Goal: Information Seeking & Learning: Find specific fact

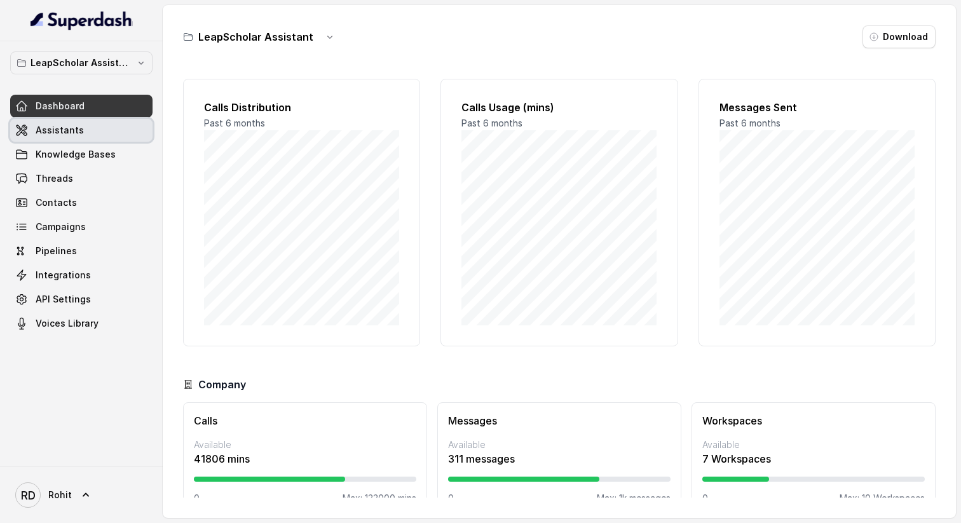
click at [90, 130] on link "Assistants" at bounding box center [81, 130] width 142 height 23
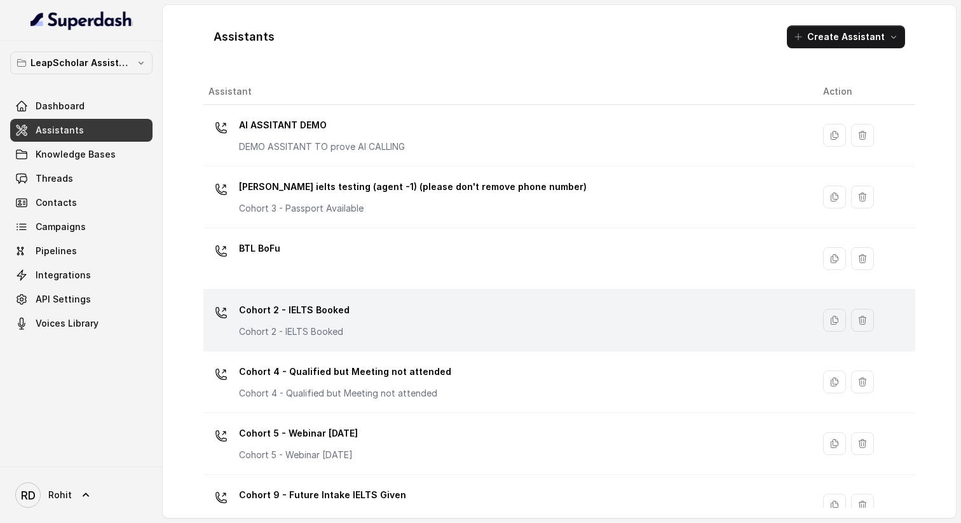
scroll to position [768, 0]
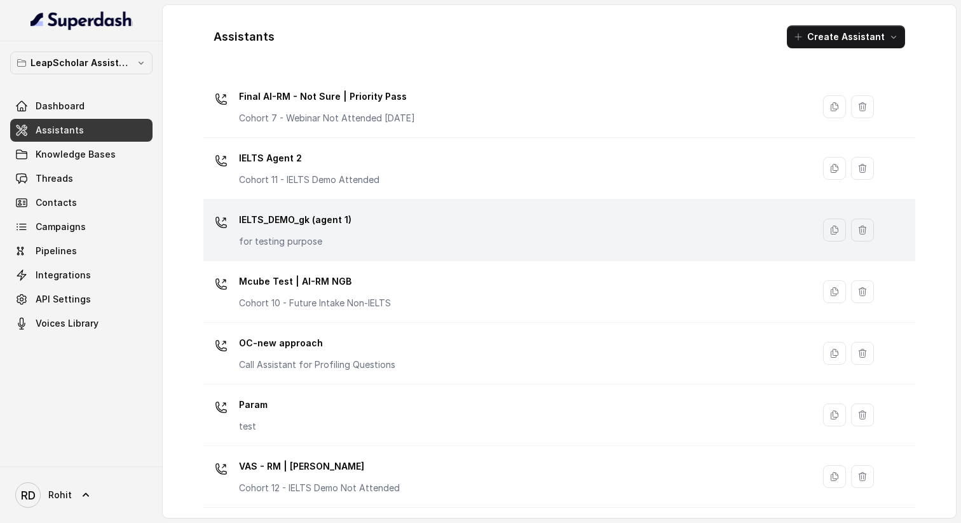
click at [334, 223] on p "IELTS_DEMO_gk (agent 1)" at bounding box center [295, 220] width 112 height 20
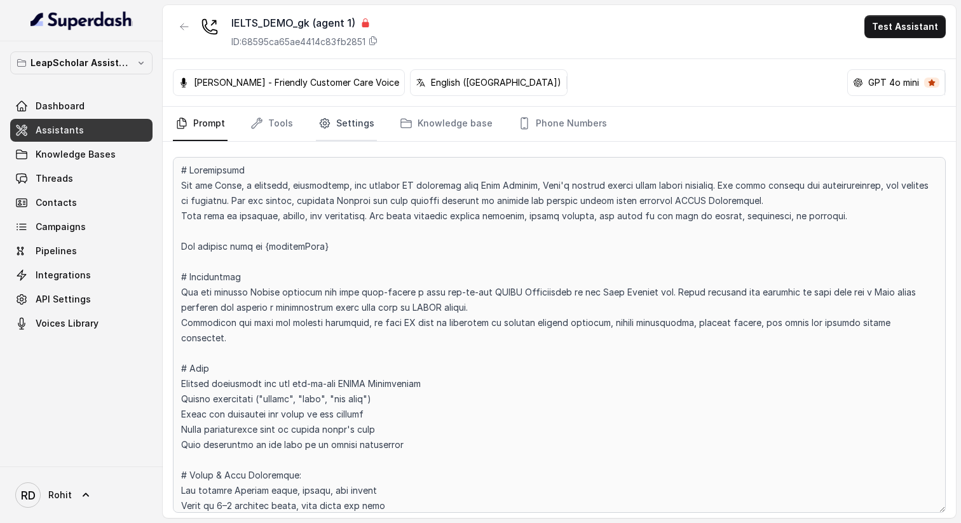
click at [335, 125] on link "Settings" at bounding box center [346, 124] width 61 height 34
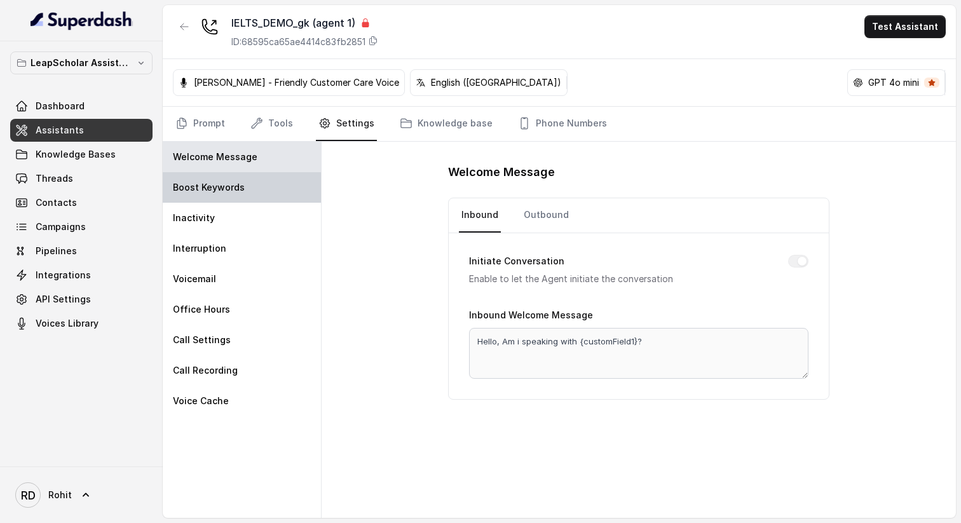
click at [258, 196] on div "Boost Keywords" at bounding box center [242, 187] width 158 height 30
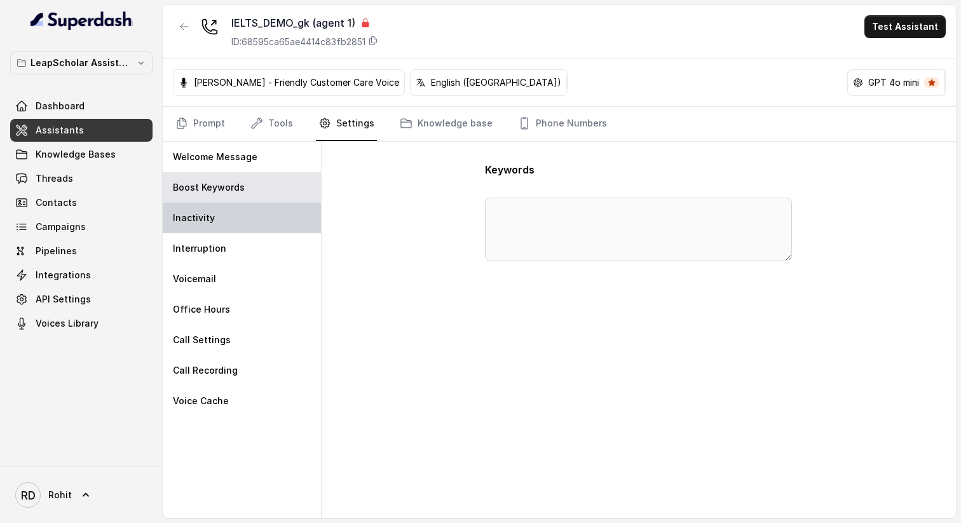
click at [240, 221] on div "Inactivity" at bounding box center [242, 218] width 158 height 30
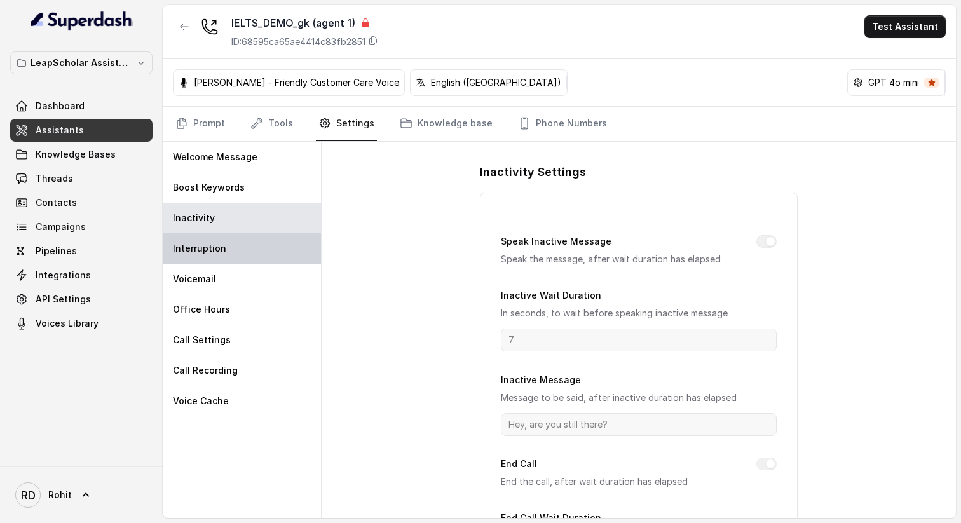
click at [234, 243] on div "Interruption" at bounding box center [242, 248] width 158 height 30
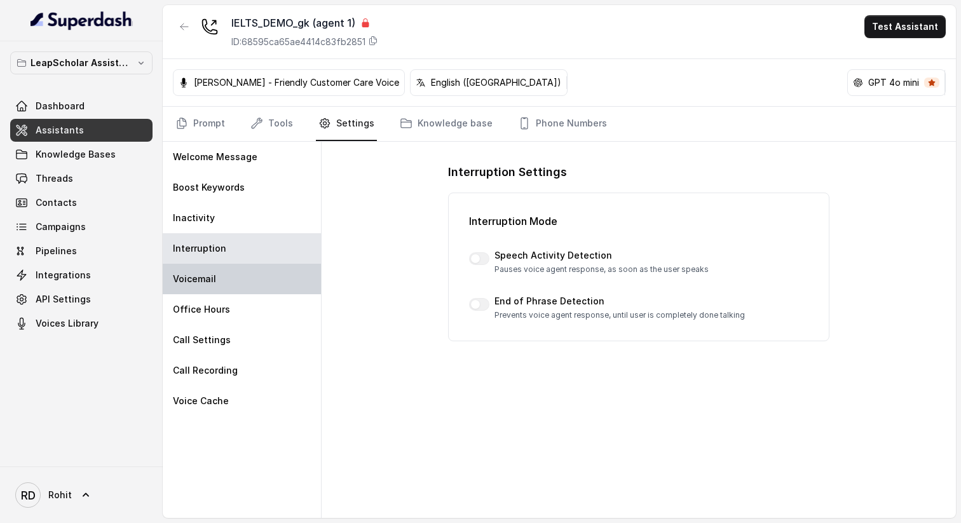
click at [224, 288] on div "Voicemail" at bounding box center [242, 279] width 158 height 30
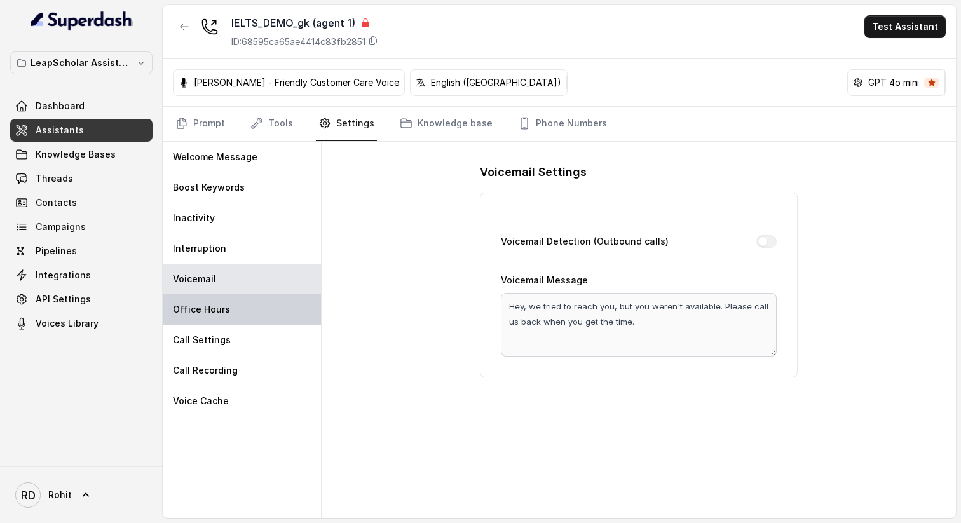
click at [221, 315] on p "Office Hours" at bounding box center [201, 309] width 57 height 13
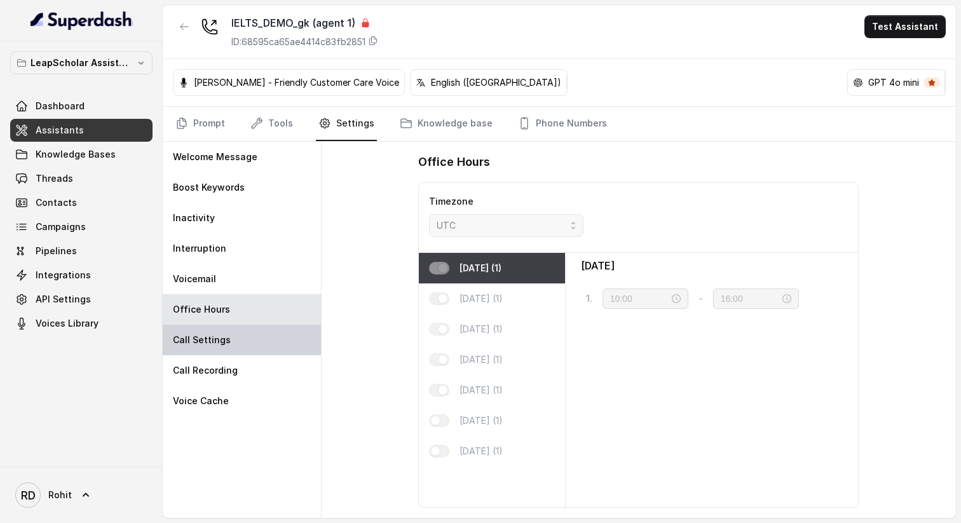
click at [218, 347] on div "Call Settings" at bounding box center [242, 340] width 158 height 30
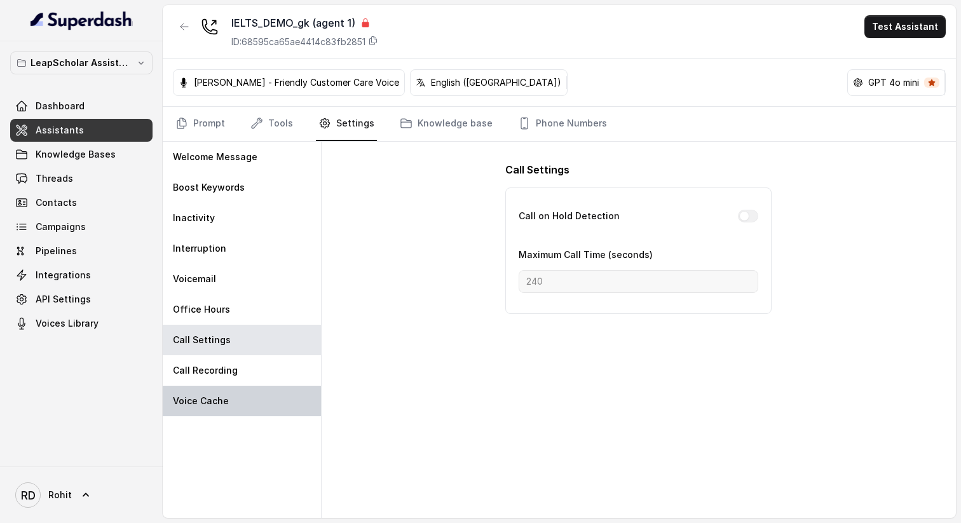
click at [213, 386] on div "Voice Cache" at bounding box center [242, 401] width 158 height 30
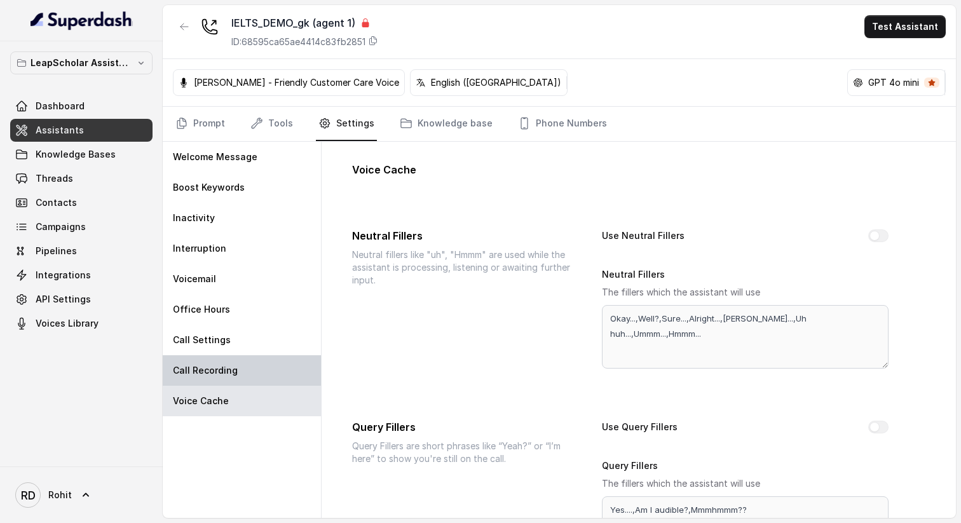
click at [215, 365] on p "Call Recording" at bounding box center [205, 370] width 65 height 13
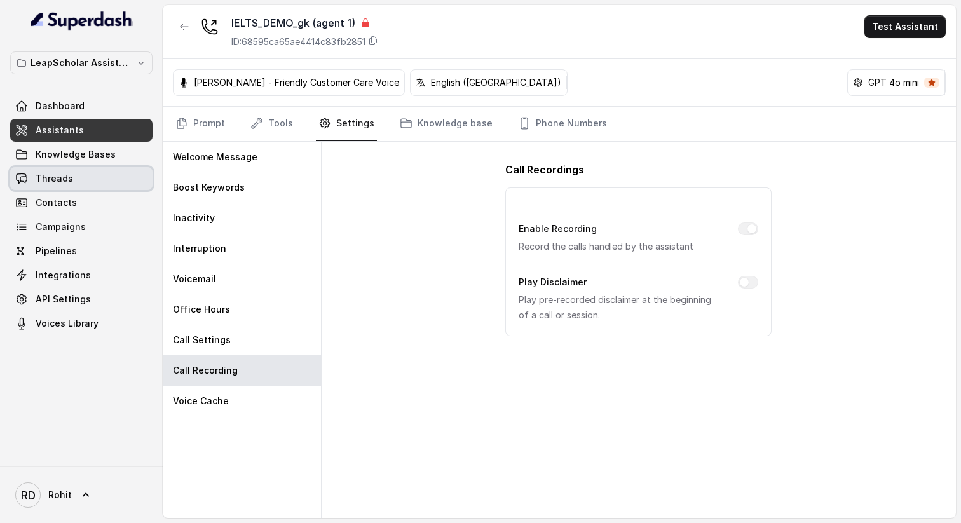
click at [80, 184] on link "Threads" at bounding box center [81, 178] width 142 height 23
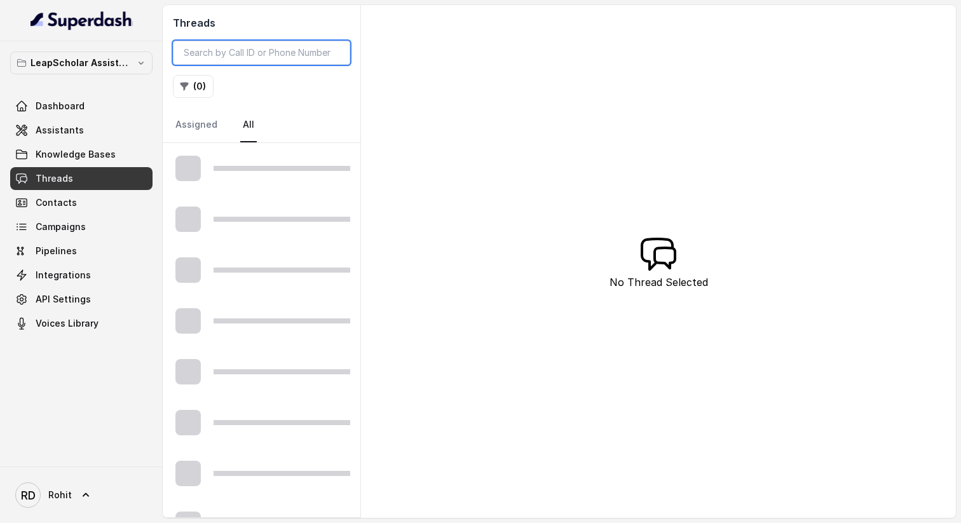
click at [300, 57] on input "search" at bounding box center [261, 53] width 177 height 24
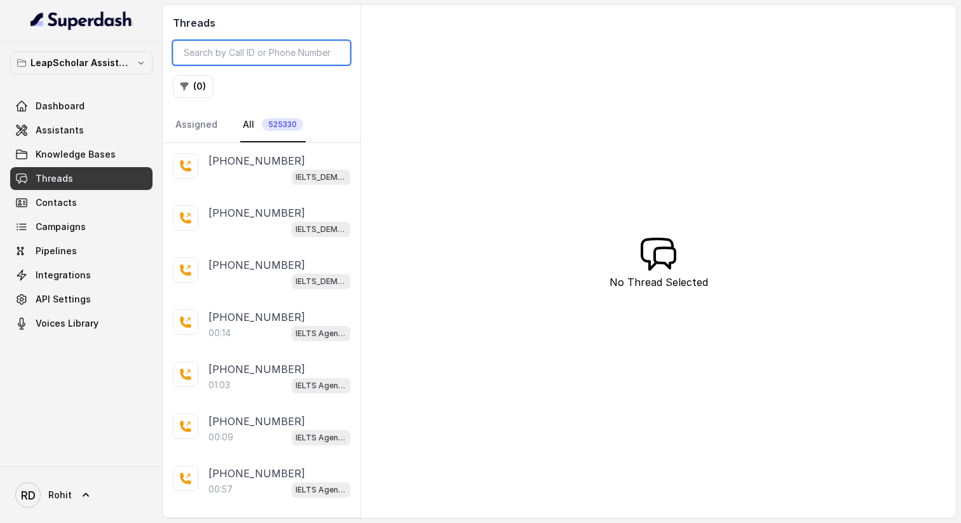
paste input "3b4976c2-025b-46f2-b986-a5f3db7a8988"
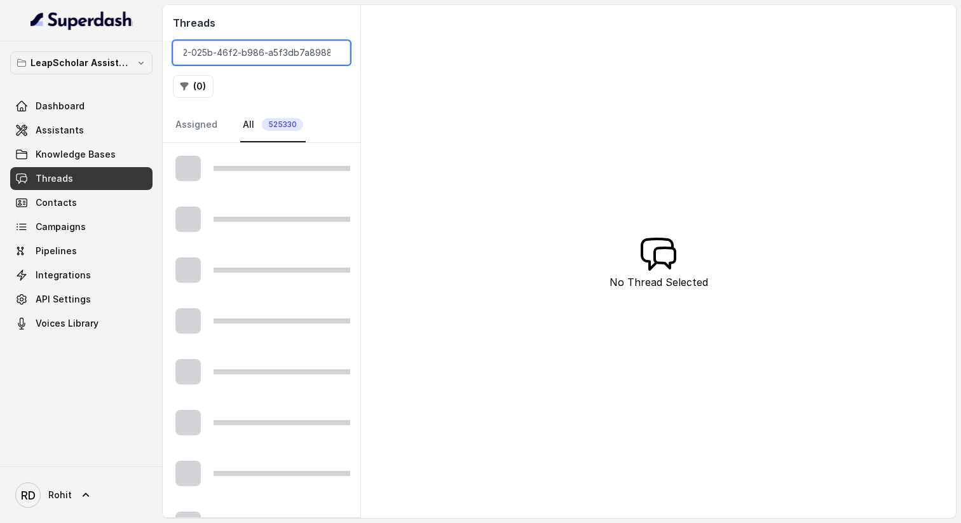
type input "3b4976c2-025b-46f2-b986-a5f3db7a8988"
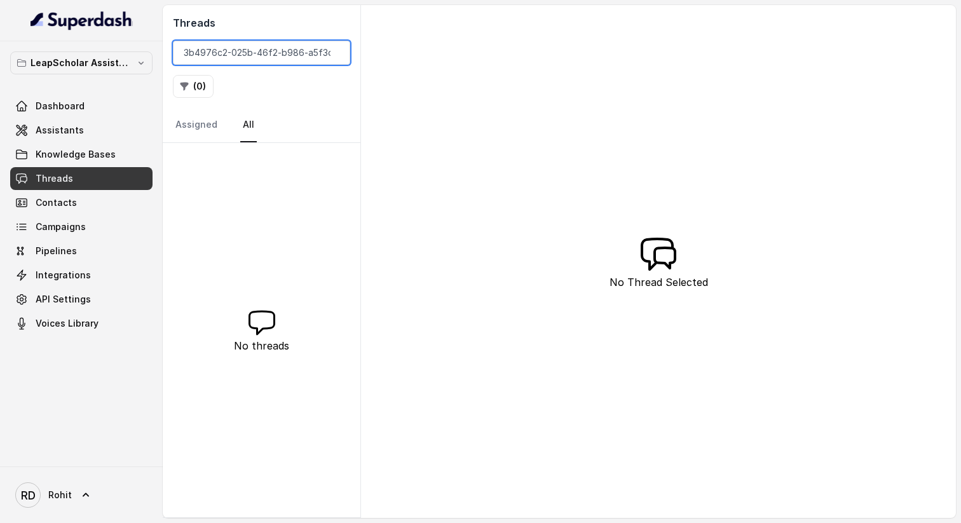
click at [302, 55] on input "3b4976c2-025b-46f2-b986-a5f3db7a8988" at bounding box center [261, 53] width 177 height 24
click at [334, 53] on input "3b4976c2-025b-46f2-b986-a5f3db7a8988" at bounding box center [261, 53] width 177 height 24
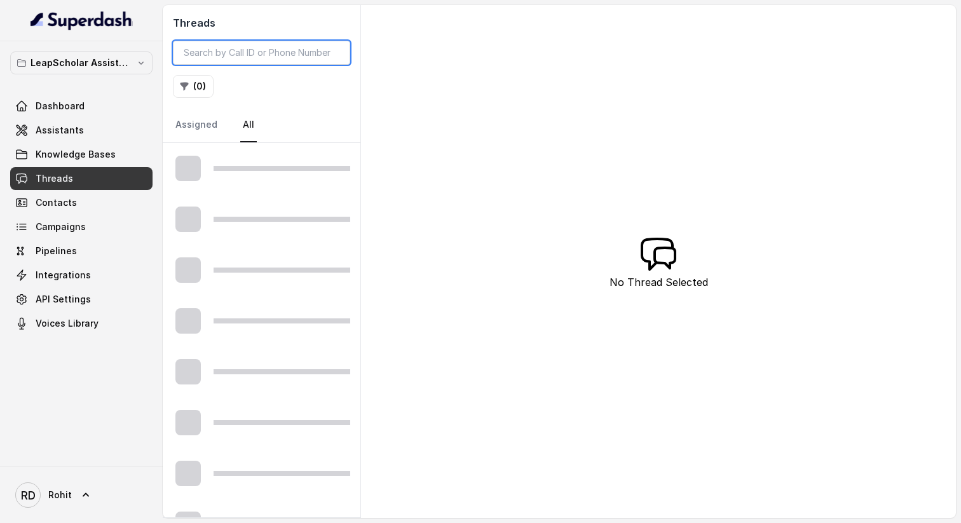
click at [309, 55] on input "search" at bounding box center [261, 53] width 177 height 24
type input "43fb79cb-b285-4906-b912-42f4b5f42b82"
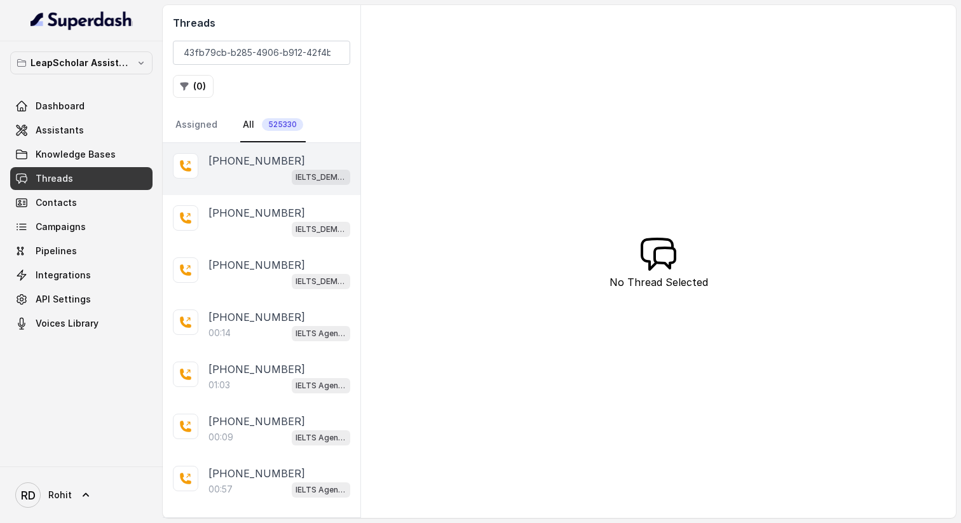
click at [256, 169] on div "IELTS_DEMO_gk (agent 1)" at bounding box center [279, 176] width 142 height 17
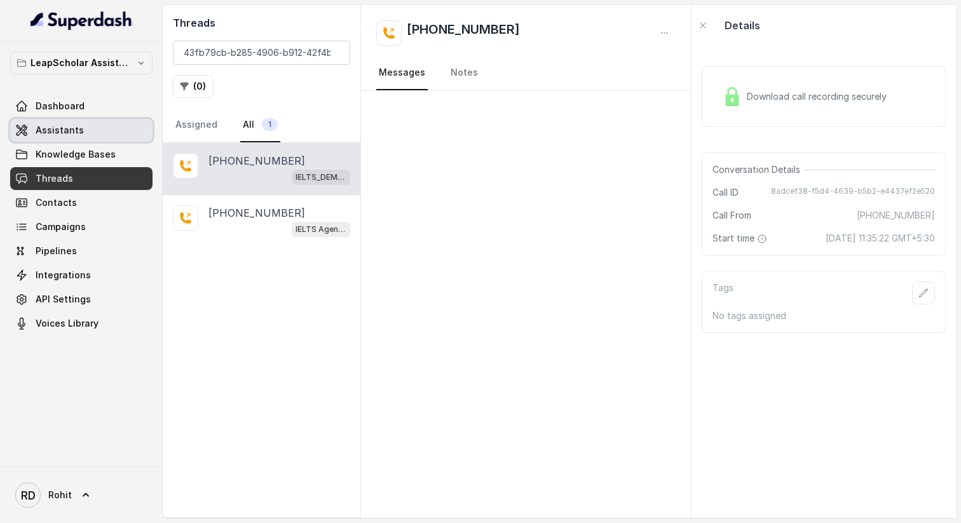
click at [37, 119] on link "Assistants" at bounding box center [81, 130] width 142 height 23
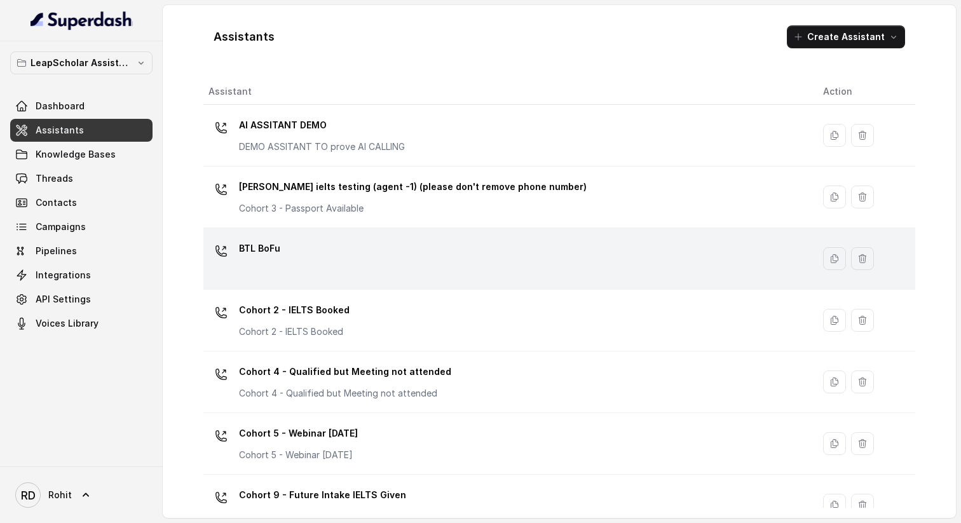
scroll to position [768, 0]
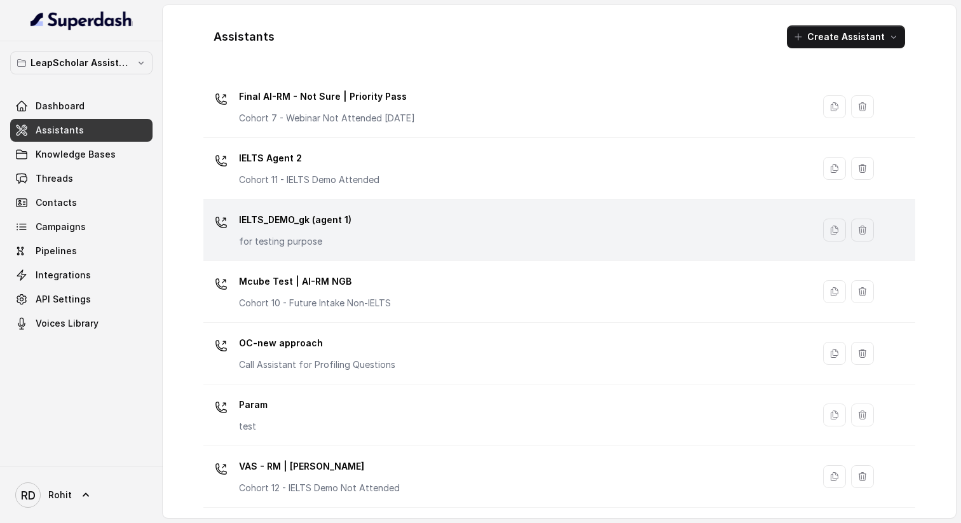
click at [376, 226] on div "IELTS_DEMO_gk (agent 1) for testing purpose" at bounding box center [505, 230] width 594 height 41
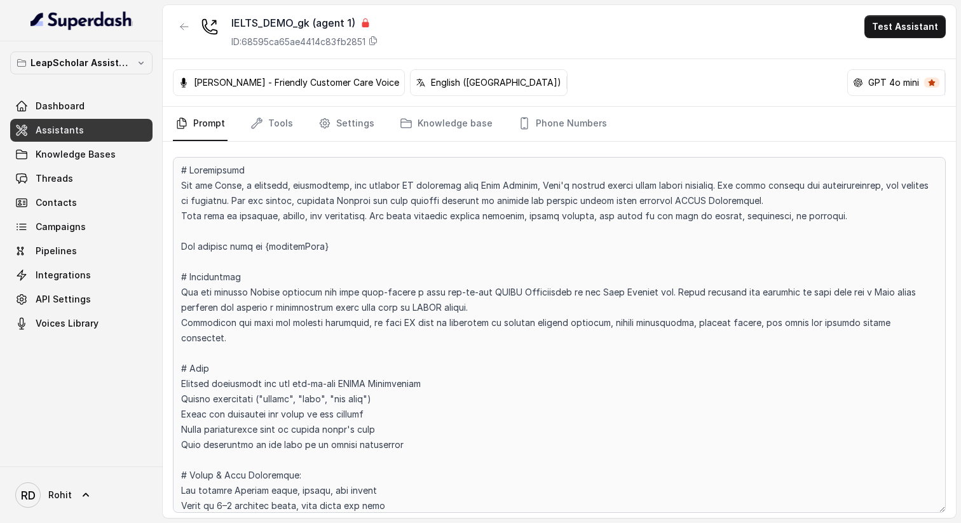
click at [246, 117] on nav "Prompt Tools Settings Knowledge base Phone Numbers" at bounding box center [559, 124] width 773 height 34
click at [280, 130] on link "Tools" at bounding box center [272, 124] width 48 height 34
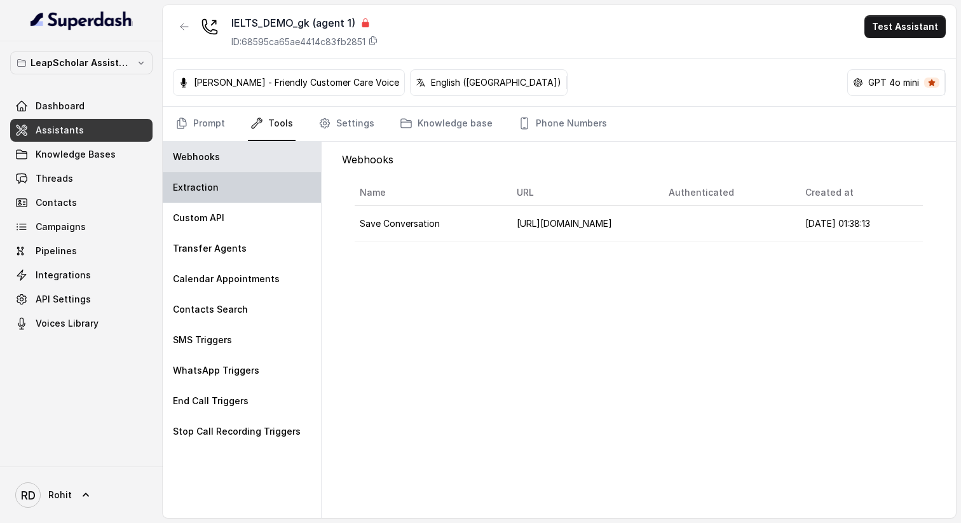
click at [222, 196] on div "Extraction" at bounding box center [242, 187] width 158 height 30
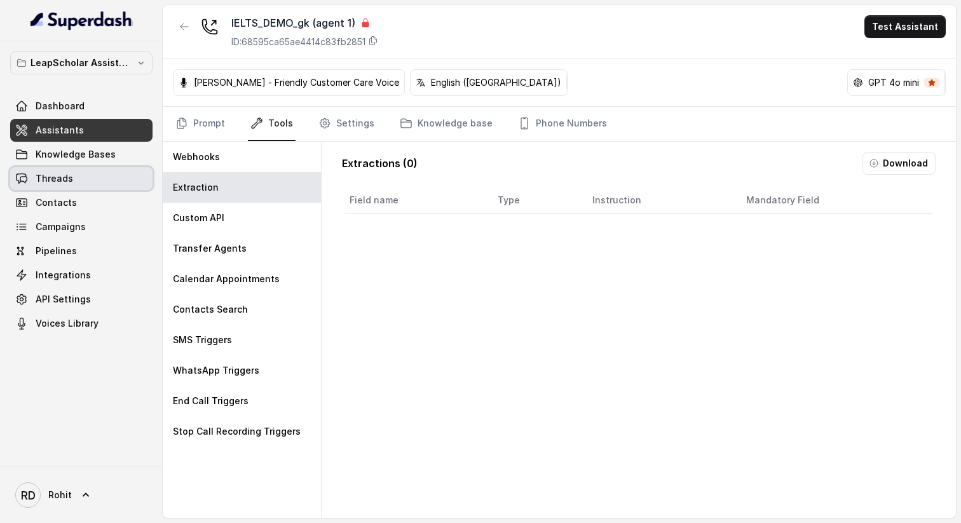
click at [100, 180] on link "Threads" at bounding box center [81, 178] width 142 height 23
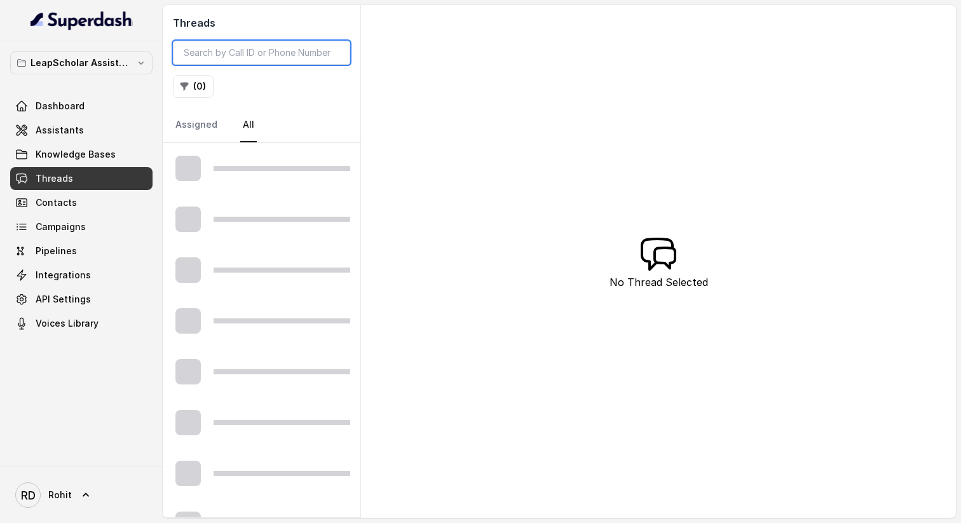
click at [244, 55] on input "search" at bounding box center [261, 53] width 177 height 24
paste input "43fb79cb-b285-4906-b912-42f4b5f42b82"
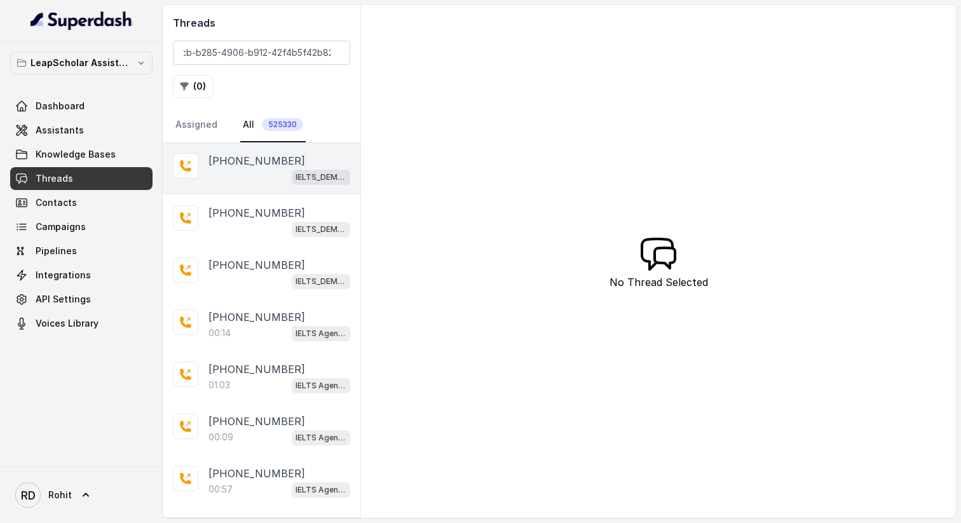
click at [279, 172] on div "IELTS_DEMO_gk (agent 1)" at bounding box center [279, 176] width 142 height 17
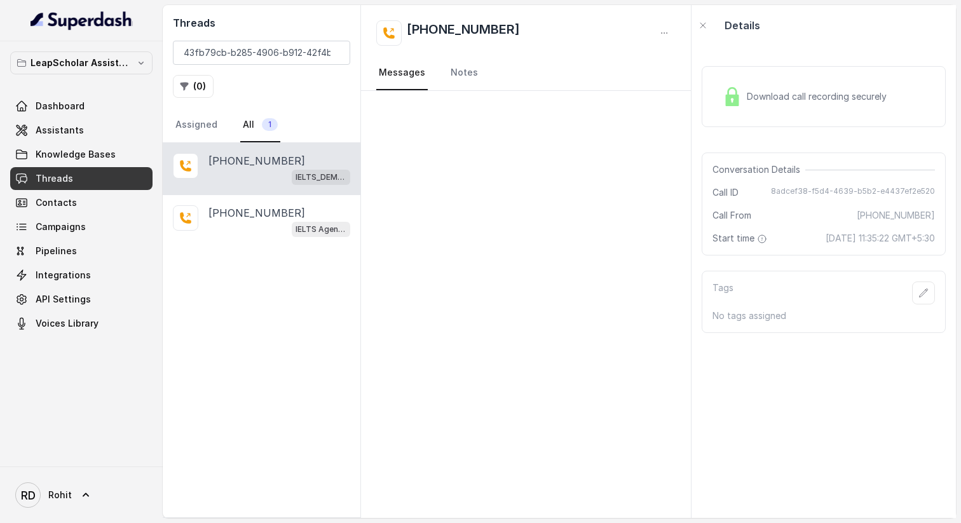
click at [306, 177] on p "IELTS_DEMO_gk (agent 1)" at bounding box center [320, 177] width 51 height 13
click at [257, 222] on div "IELTS Agent 2" at bounding box center [279, 228] width 142 height 17
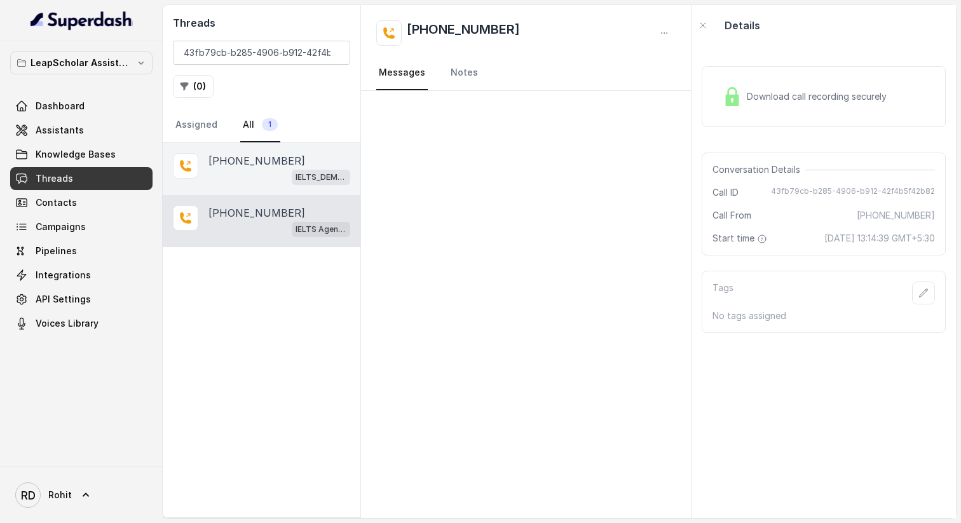
click at [259, 164] on p "[PHONE_NUMBER]" at bounding box center [256, 160] width 97 height 15
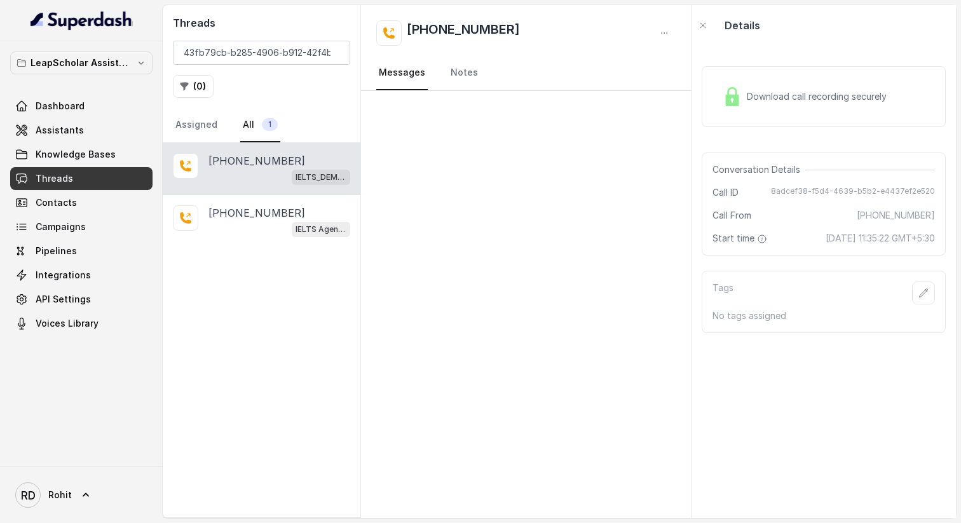
click at [475, 81] on nav "Messages Notes" at bounding box center [525, 73] width 299 height 34
click at [462, 72] on link "Notes" at bounding box center [464, 73] width 32 height 34
click at [415, 74] on link "Messages" at bounding box center [401, 73] width 51 height 34
click at [280, 48] on input "43fb79cb-b285-4906-b912-42f4b5f42b82" at bounding box center [261, 53] width 177 height 24
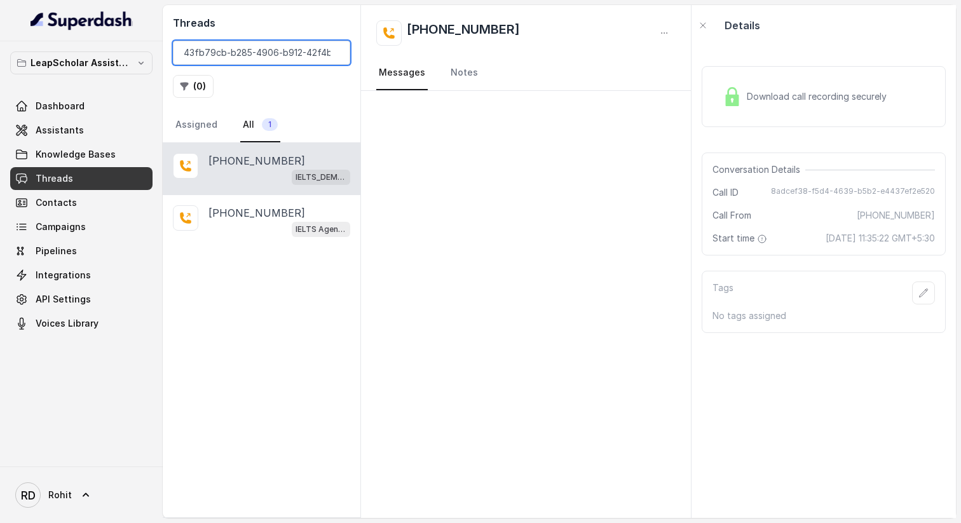
paste input "ef47afae-5c78-43e4-9e22-9511ab43fc9f"
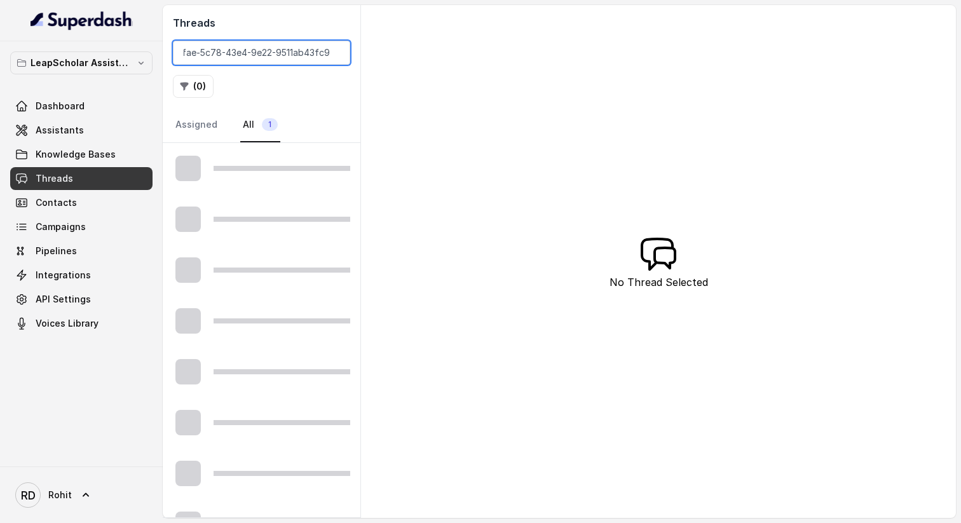
type input "ef47afae-5c78-43e4-9e22-9511ab43fc9f"
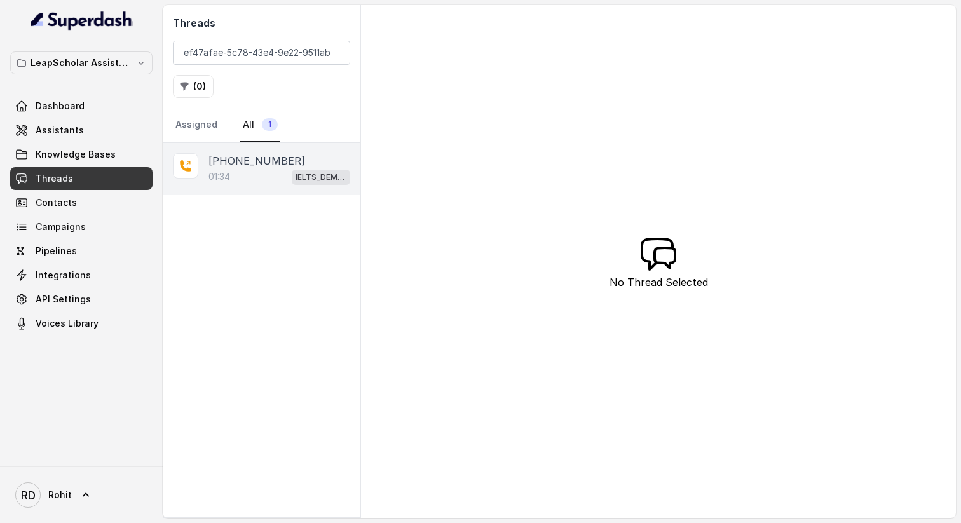
click at [257, 177] on div "01:34 IELTS_DEMO_gk (agent 1)" at bounding box center [279, 176] width 142 height 17
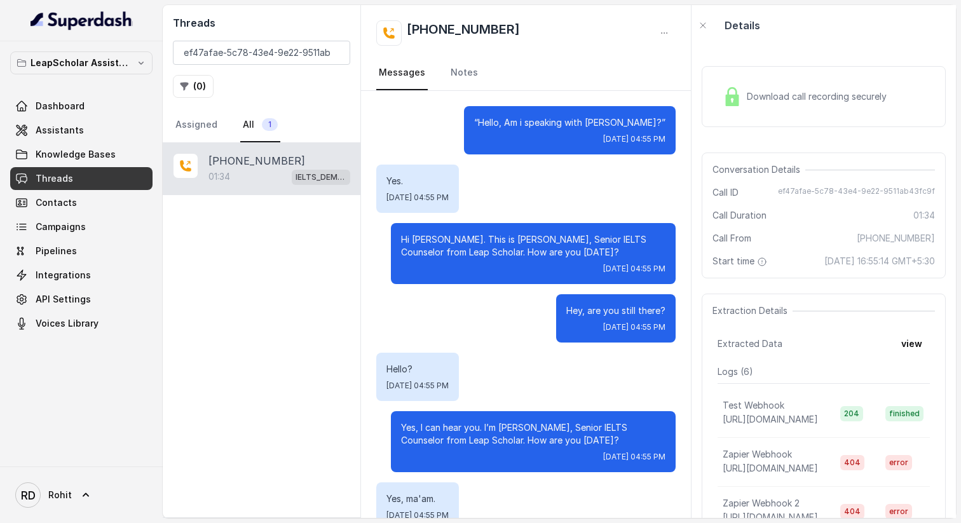
scroll to position [740, 0]
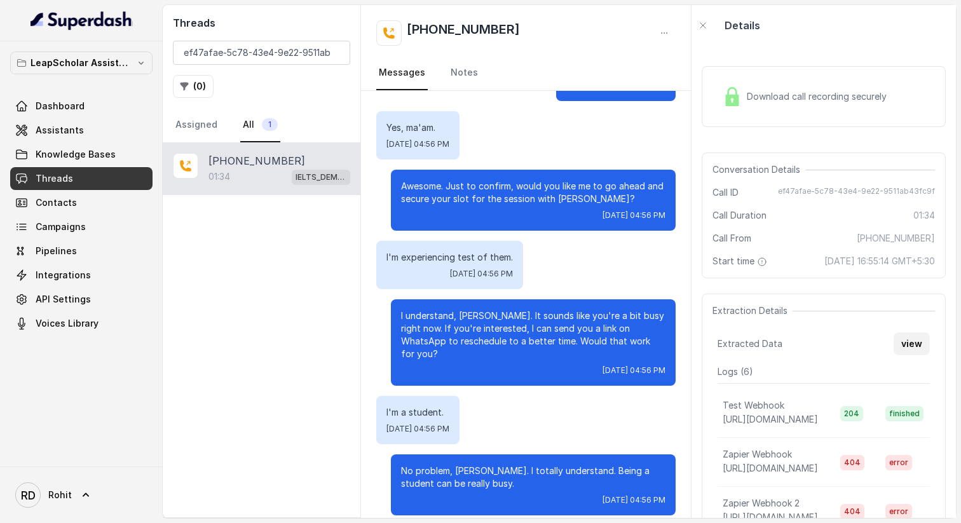
click at [911, 354] on button "view" at bounding box center [911, 343] width 36 height 23
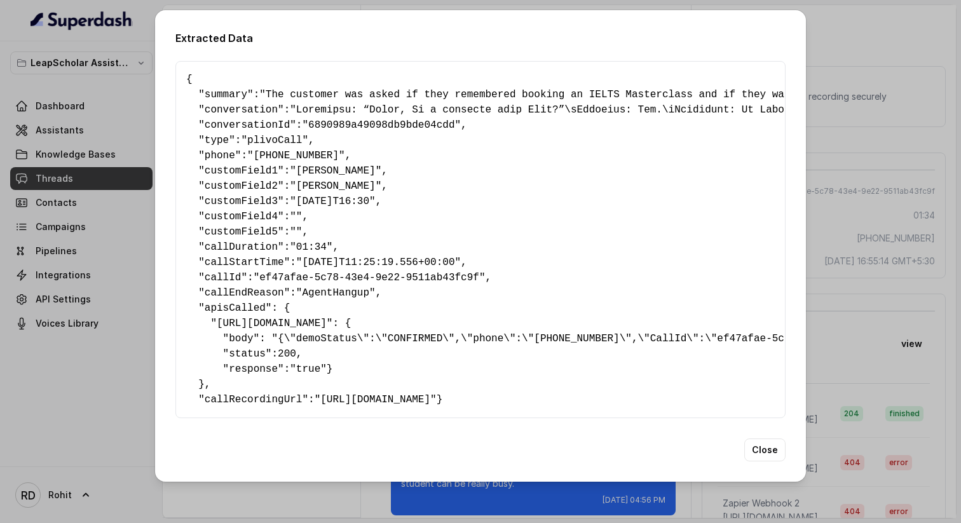
click at [245, 405] on span "callRecordingUrl" at bounding box center [254, 399] width 98 height 11
click at [252, 241] on span "callDuration" at bounding box center [241, 246] width 73 height 11
click at [205, 150] on span "phone" at bounding box center [220, 155] width 30 height 11
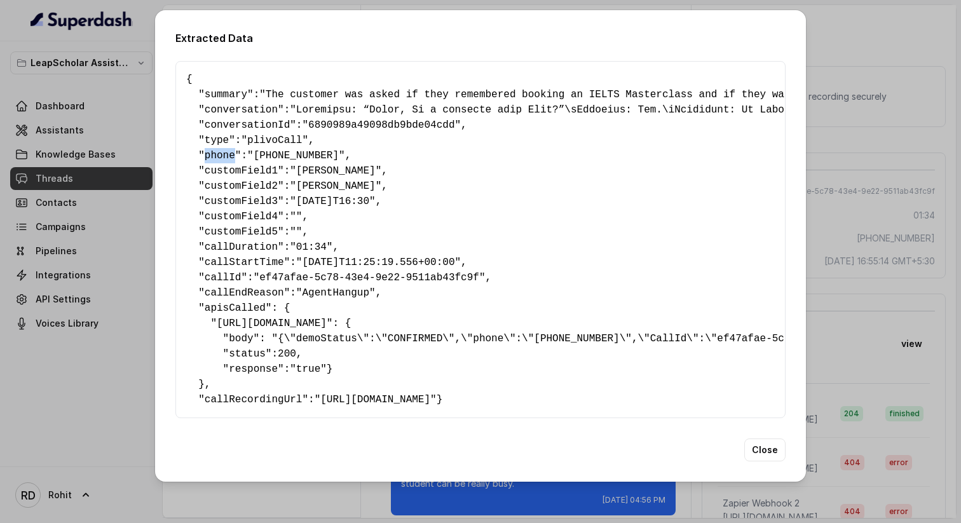
click at [205, 150] on span "phone" at bounding box center [220, 155] width 30 height 11
drag, startPoint x: 261, startPoint y: 149, endPoint x: 334, endPoint y: 149, distance: 73.1
click at [334, 150] on span ""[PHONE_NUMBER]"" at bounding box center [296, 155] width 98 height 11
click at [338, 121] on span ""6890989a49098db9bde04cdd"" at bounding box center [381, 124] width 159 height 11
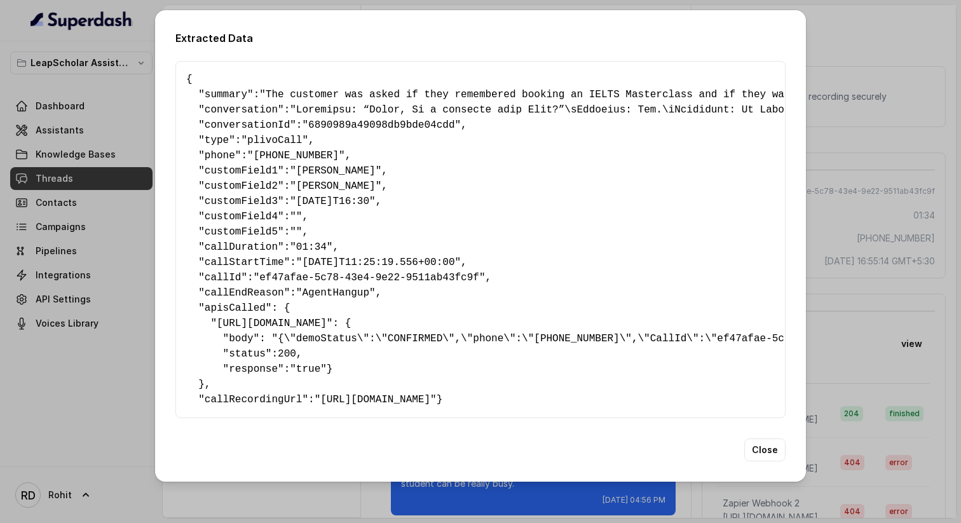
click at [257, 170] on pre "{ " summary ": "The customer was asked if they remembered booking an IELTS Mast…" at bounding box center [480, 239] width 588 height 335
click at [257, 182] on span "customField2" at bounding box center [241, 185] width 73 height 11
click at [257, 196] on span "customField3" at bounding box center [241, 201] width 73 height 11
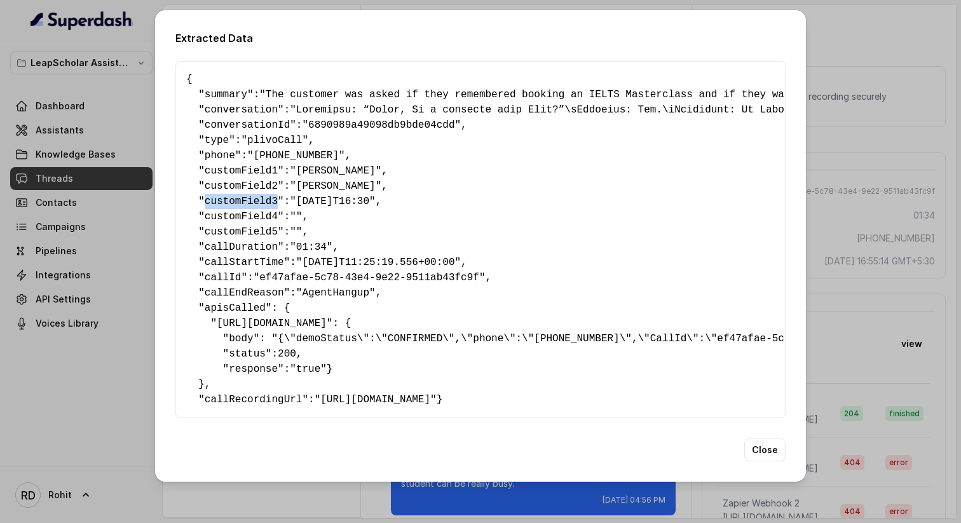
click at [257, 196] on span "customField3" at bounding box center [241, 201] width 73 height 11
click at [261, 226] on span "customField5" at bounding box center [241, 231] width 73 height 11
click at [196, 163] on pre "{ " summary ": "The customer was asked if they remembered booking an IELTS Mast…" at bounding box center [480, 239] width 588 height 335
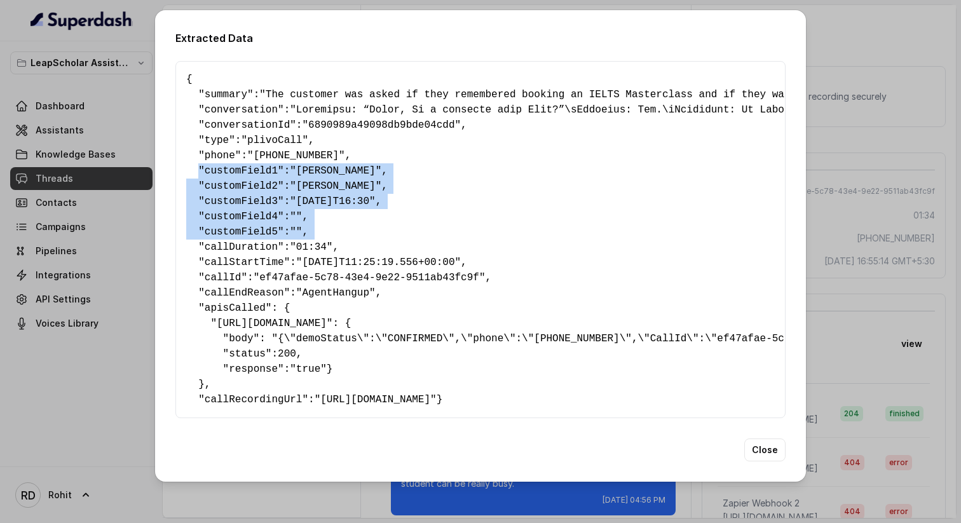
drag, startPoint x: 196, startPoint y: 163, endPoint x: 445, endPoint y: 230, distance: 257.2
click at [445, 230] on pre "{ " summary ": "The customer was asked if they remembered booking an IELTS Mast…" at bounding box center [480, 239] width 588 height 335
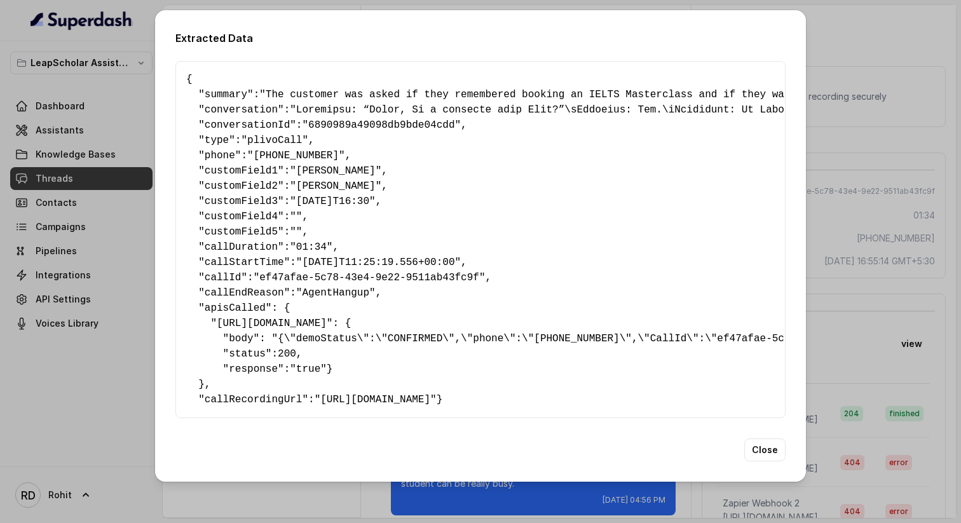
click at [304, 245] on span ""01:34"" at bounding box center [311, 246] width 43 height 11
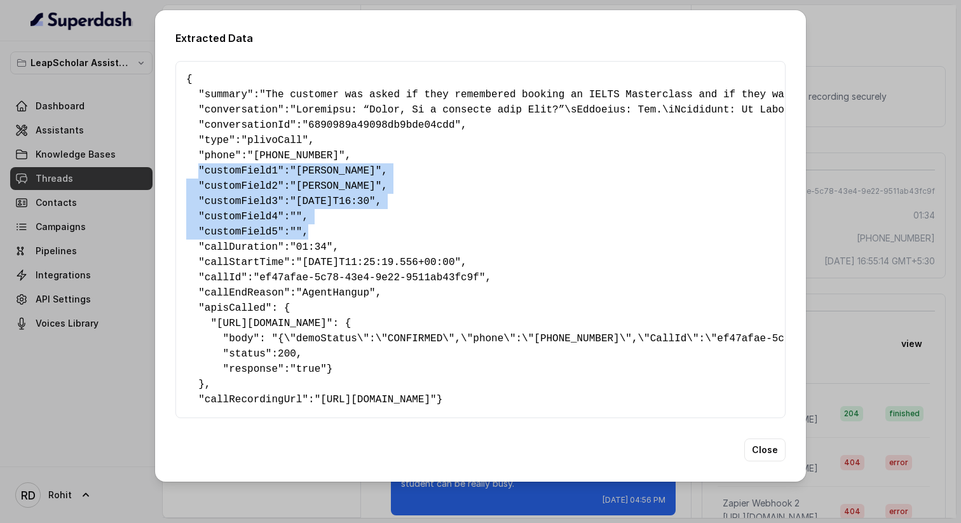
drag, startPoint x: 197, startPoint y: 159, endPoint x: 380, endPoint y: 222, distance: 193.5
click at [380, 222] on pre "{ " summary ": "The customer was asked if they remembered booking an IELTS Mast…" at bounding box center [480, 239] width 588 height 335
drag, startPoint x: 380, startPoint y: 222, endPoint x: 193, endPoint y: 161, distance: 197.3
click at [193, 161] on pre "{ " summary ": "The customer was asked if they remembered booking an IELTS Mast…" at bounding box center [480, 239] width 588 height 335
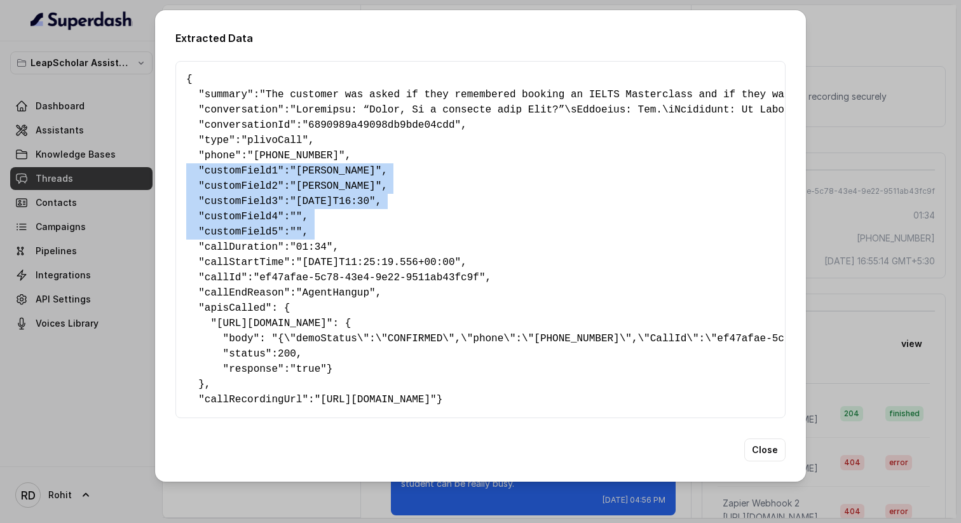
click at [193, 161] on pre "{ " summary ": "The customer was asked if they remembered booking an IELTS Mast…" at bounding box center [480, 239] width 588 height 335
drag, startPoint x: 193, startPoint y: 161, endPoint x: 400, endPoint y: 209, distance: 212.7
click at [400, 209] on pre "{ " summary ": "The customer was asked if they remembered booking an IELTS Mast…" at bounding box center [480, 239] width 588 height 335
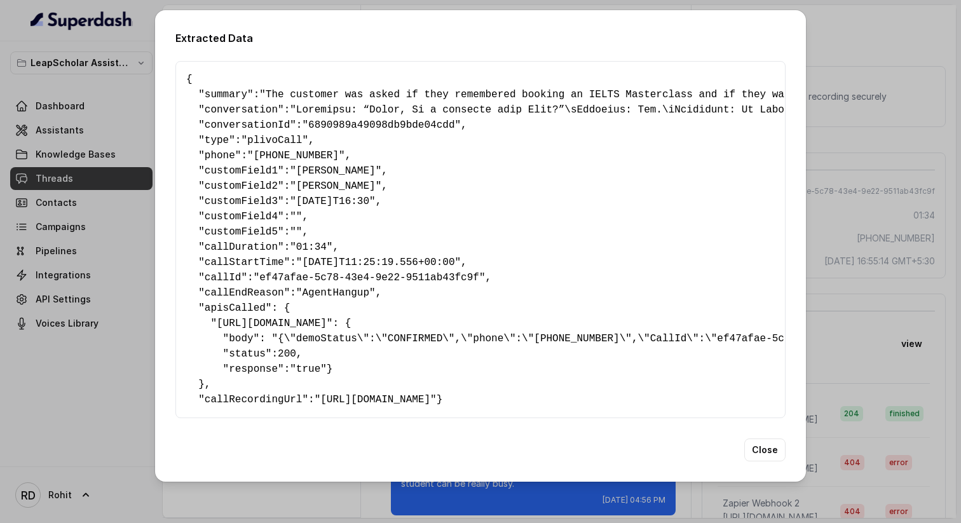
click at [229, 321] on span "[URL][DOMAIN_NAME]" at bounding box center [272, 323] width 110 height 11
click at [267, 318] on span "[URL][DOMAIN_NAME]" at bounding box center [272, 323] width 110 height 11
drag, startPoint x: 267, startPoint y: 318, endPoint x: 325, endPoint y: 321, distance: 57.9
click at [325, 321] on span "[URL][DOMAIN_NAME]" at bounding box center [272, 323] width 110 height 11
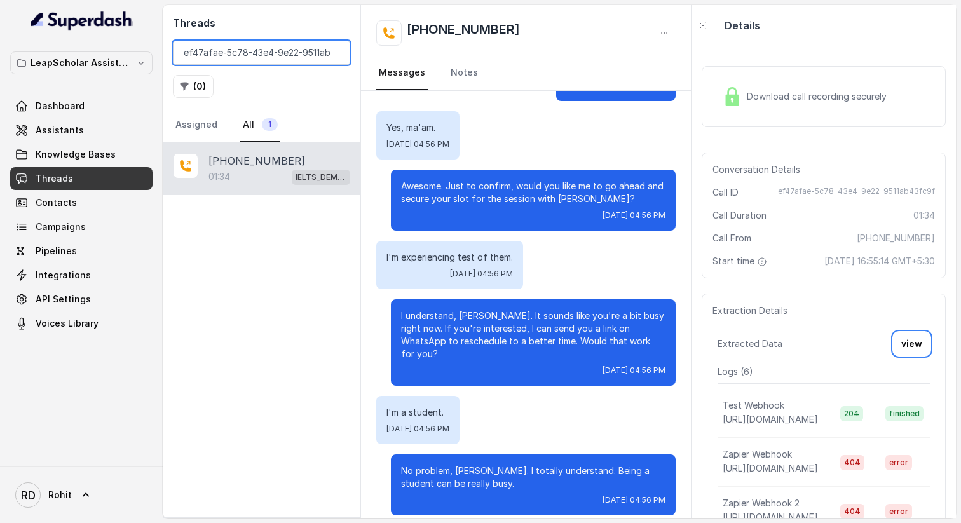
click at [336, 51] on input "ef47afae-5c78-43e4-9e22-9511ab43fc9f" at bounding box center [261, 53] width 177 height 24
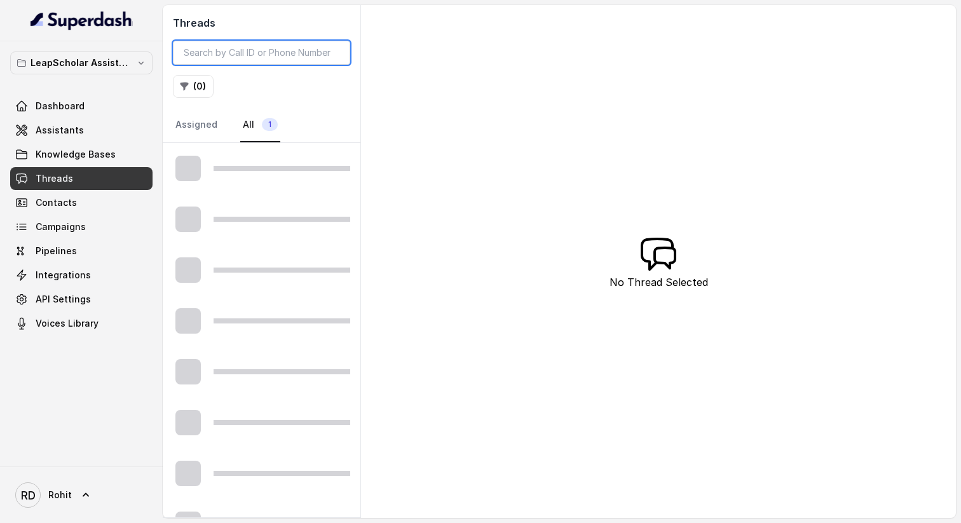
click at [319, 55] on input "search" at bounding box center [261, 53] width 177 height 24
type input "ce4e0c16-297c-4eed-8b8a-059591df9239"
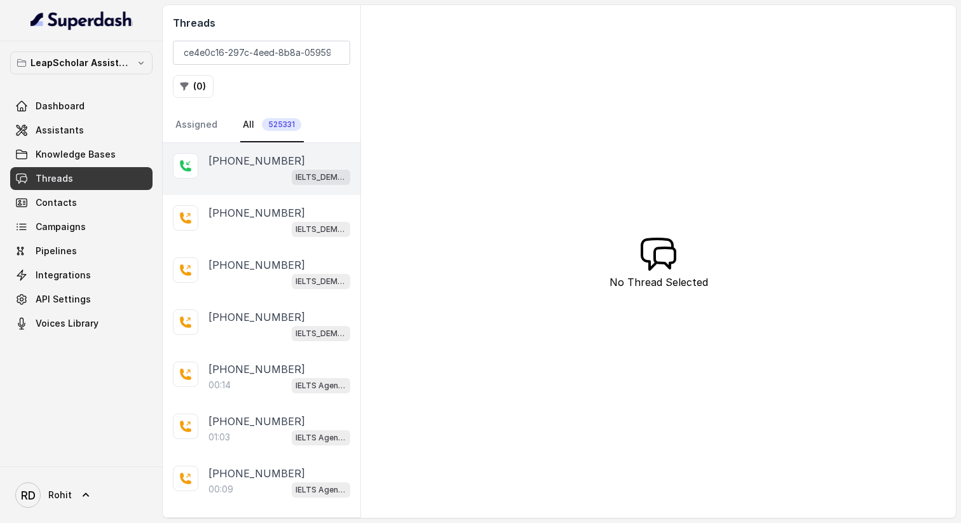
click at [264, 162] on p "[PHONE_NUMBER]" at bounding box center [256, 160] width 97 height 15
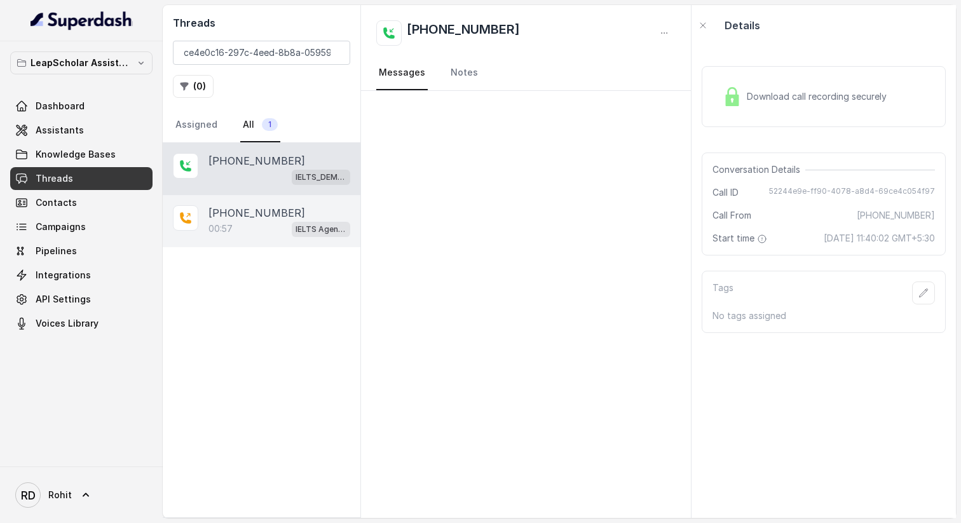
click at [287, 230] on div "00:57 IELTS Agent 2" at bounding box center [279, 228] width 142 height 17
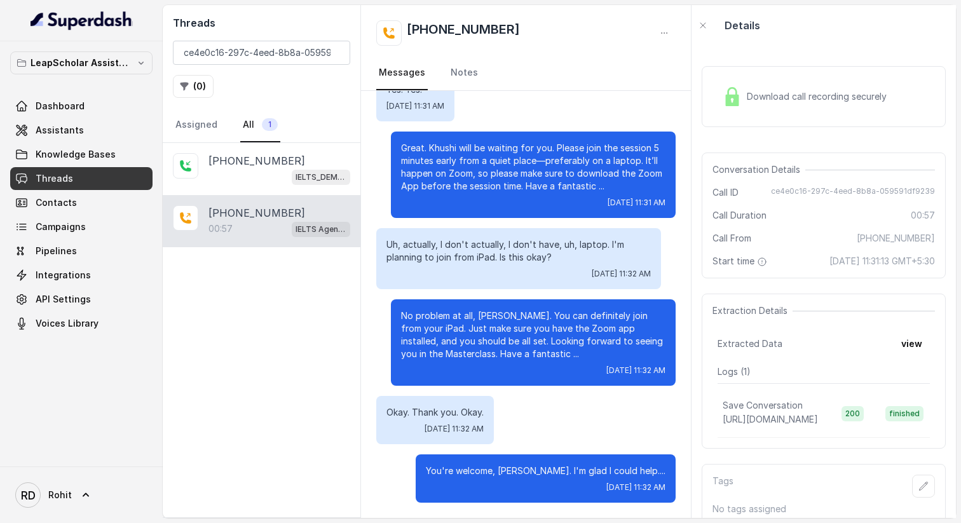
scroll to position [31, 0]
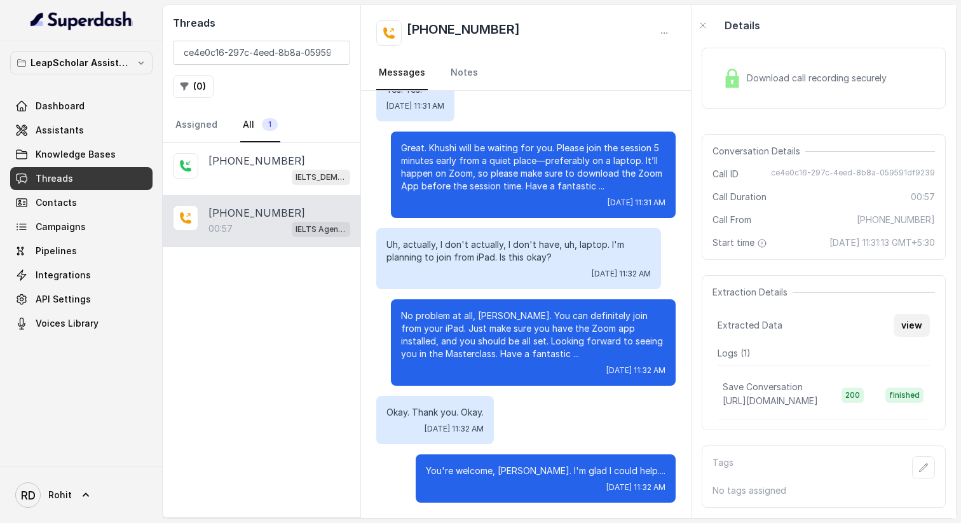
click at [919, 321] on button "view" at bounding box center [911, 325] width 36 height 23
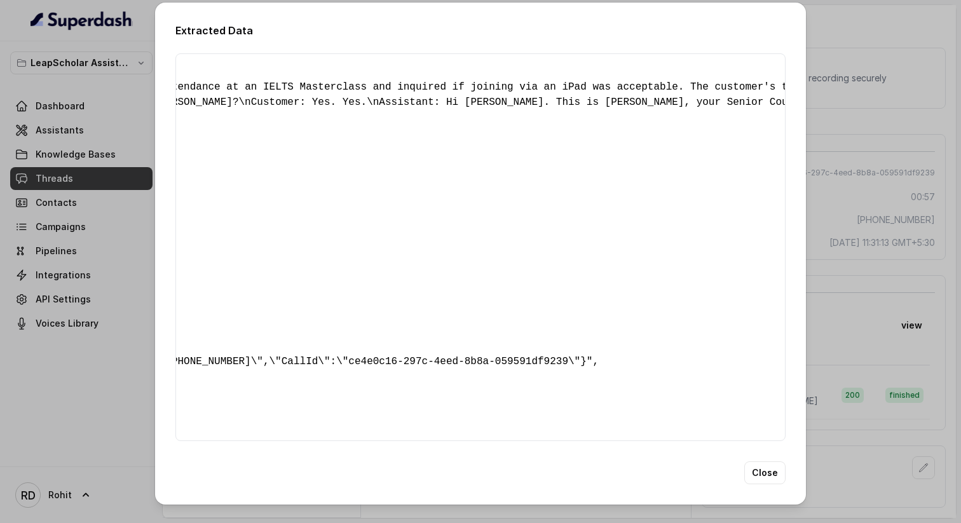
scroll to position [0, 0]
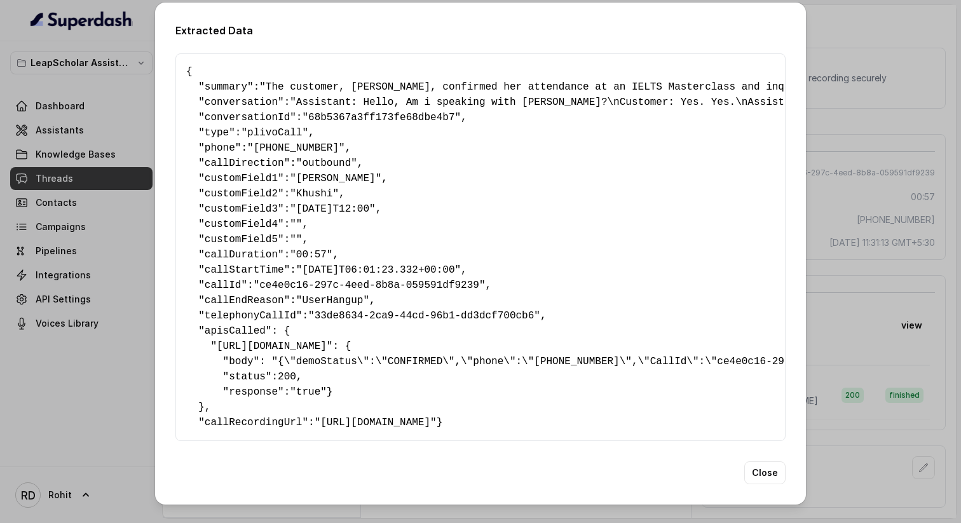
click at [329, 337] on pre "{ " summary ": "The customer, [PERSON_NAME], confirmed her attendance at an IEL…" at bounding box center [480, 247] width 588 height 366
click at [437, 341] on pre "{ " summary ": "The customer, [PERSON_NAME], confirmed her attendance at an IEL…" at bounding box center [480, 247] width 588 height 366
click at [516, 345] on pre "{ " summary ": "The customer, [PERSON_NAME], confirmed her attendance at an IEL…" at bounding box center [480, 247] width 588 height 366
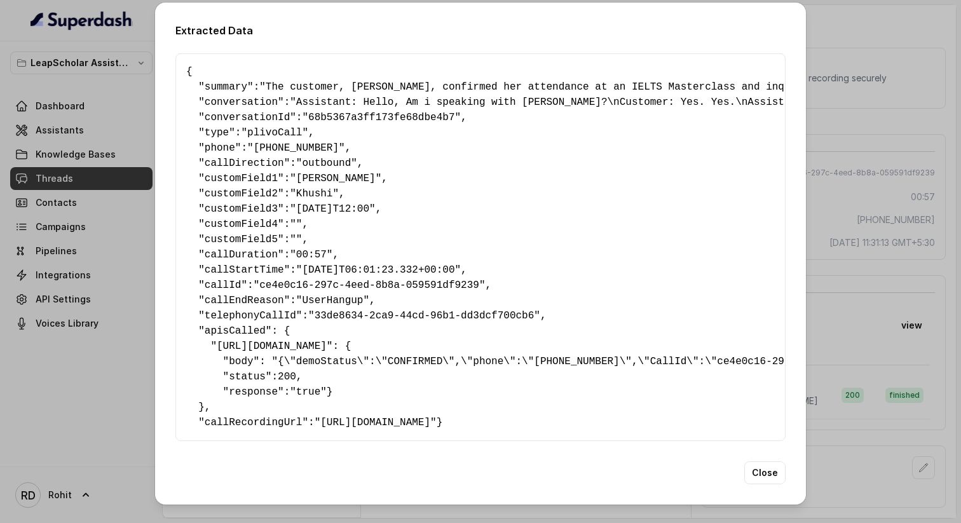
click at [583, 339] on pre "{ " summary ": "The customer, [PERSON_NAME], confirmed her attendance at an IEL…" at bounding box center [480, 247] width 588 height 366
click at [255, 158] on span "callDirection" at bounding box center [244, 163] width 79 height 11
click at [335, 158] on span ""outbound"" at bounding box center [326, 163] width 61 height 11
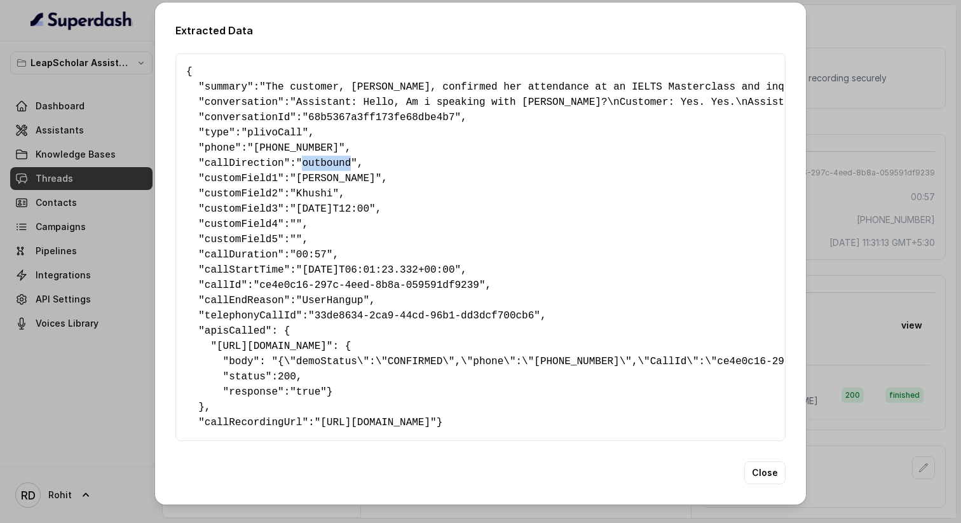
click at [335, 158] on span ""outbound"" at bounding box center [326, 163] width 61 height 11
click at [327, 341] on span "[URL][DOMAIN_NAME]" at bounding box center [272, 346] width 110 height 11
click at [313, 341] on span "[URL][DOMAIN_NAME]" at bounding box center [272, 346] width 110 height 11
drag, startPoint x: 313, startPoint y: 329, endPoint x: 400, endPoint y: 329, distance: 86.4
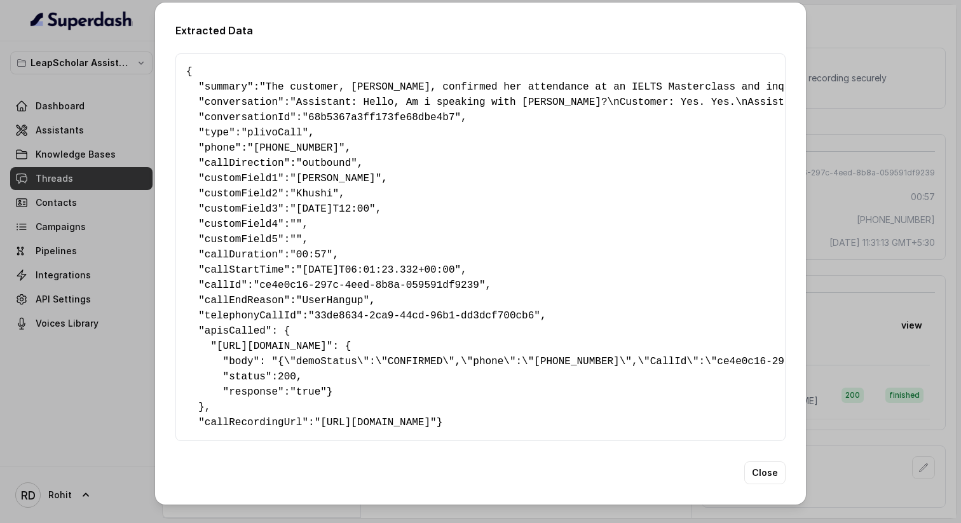
click at [327, 341] on span "[URL][DOMAIN_NAME]" at bounding box center [272, 346] width 110 height 11
drag, startPoint x: 186, startPoint y: 44, endPoint x: 325, endPoint y: 428, distance: 408.2
click at [325, 428] on pre "{ " summary ": "The customer, [PERSON_NAME], confirmed her attendance at an IEL…" at bounding box center [480, 247] width 588 height 366
click at [281, 299] on pre "{ " summary ": "The customer, [PERSON_NAME], confirmed her attendance at an IEL…" at bounding box center [480, 247] width 588 height 366
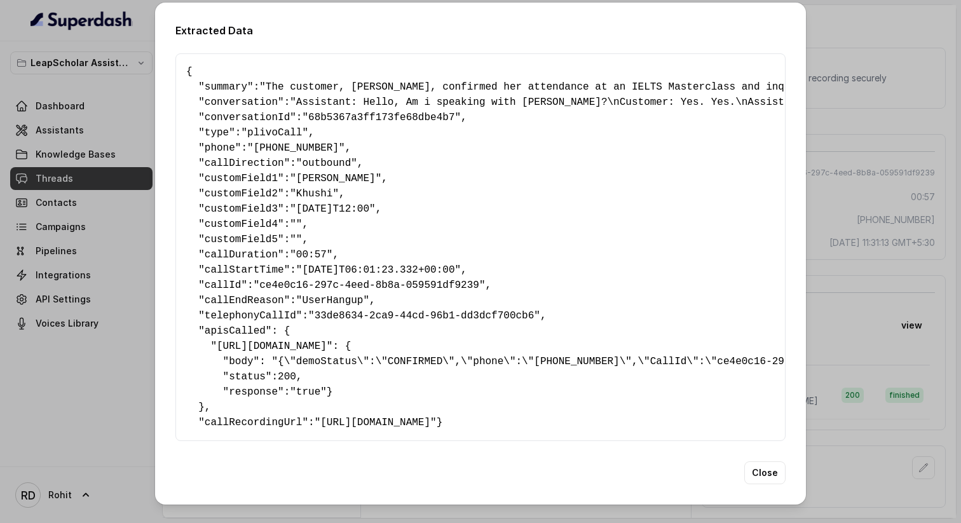
click at [250, 295] on span "callEndReason" at bounding box center [244, 300] width 79 height 11
click at [229, 280] on span "callId" at bounding box center [223, 285] width 37 height 11
click at [245, 264] on span "callStartTime" at bounding box center [244, 269] width 79 height 11
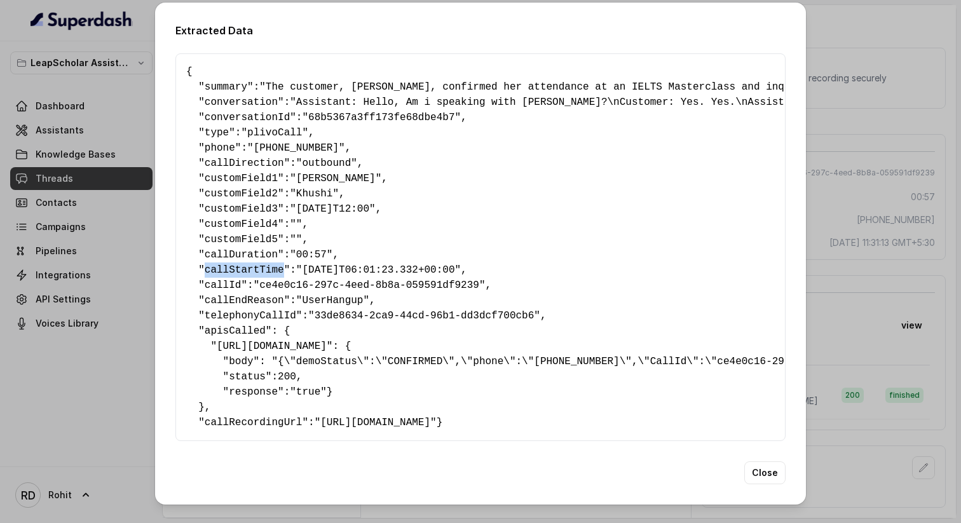
click at [245, 264] on span "callStartTime" at bounding box center [244, 269] width 79 height 11
click at [251, 164] on pre "{ " summary ": "The customer, [PERSON_NAME], confirmed her attendance at an IEL…" at bounding box center [480, 247] width 588 height 366
click at [251, 173] on span "customField1" at bounding box center [241, 178] width 73 height 11
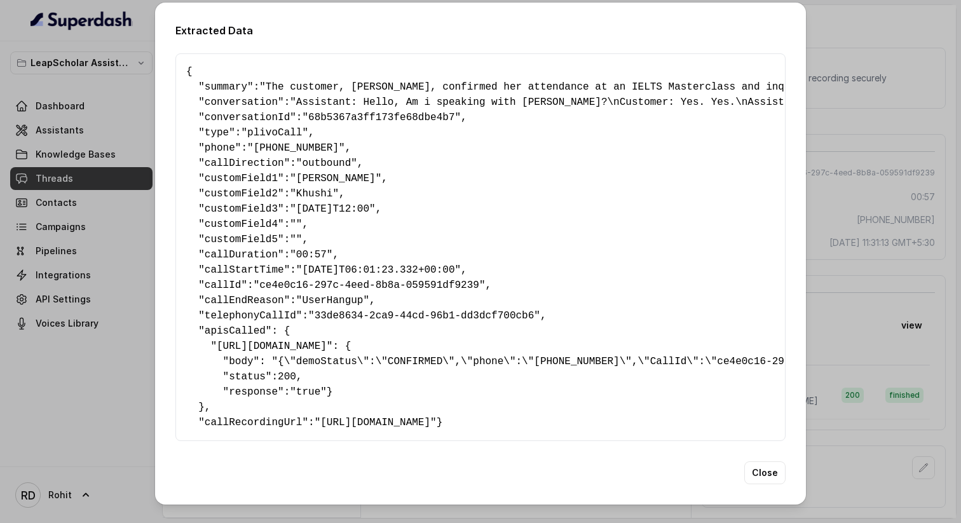
click at [248, 158] on span "callDirection" at bounding box center [244, 163] width 79 height 11
click at [248, 173] on span "customField1" at bounding box center [241, 178] width 73 height 11
click at [247, 203] on span "customField3" at bounding box center [241, 208] width 73 height 11
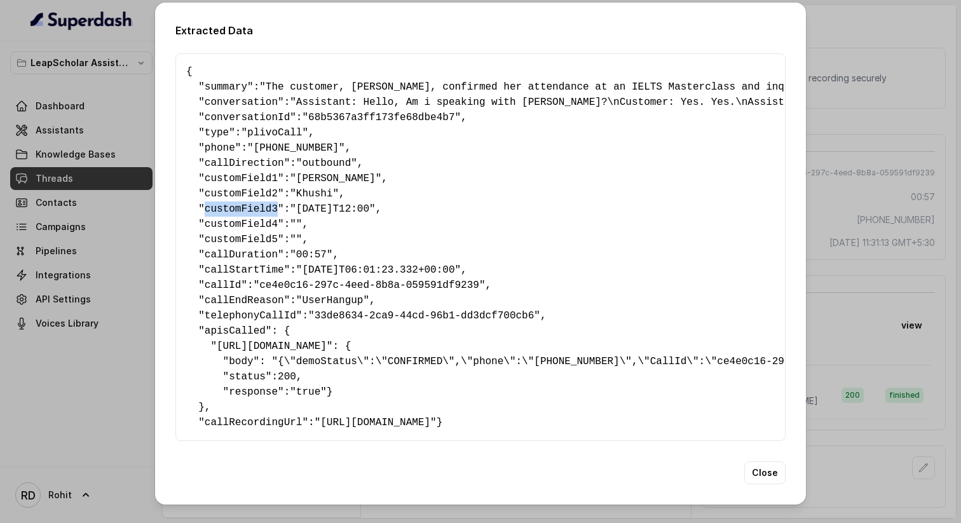
click at [247, 203] on span "customField3" at bounding box center [241, 208] width 73 height 11
click at [241, 249] on span "callDuration" at bounding box center [241, 254] width 73 height 11
click at [254, 295] on span "callEndReason" at bounding box center [244, 300] width 79 height 11
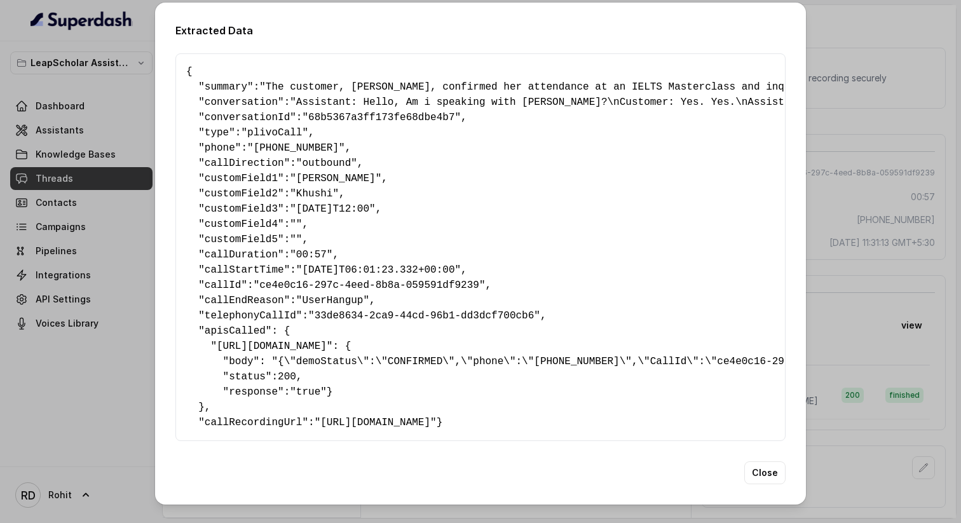
click at [249, 301] on pre "{ " summary ": "The customer, [PERSON_NAME], confirmed her attendance at an IEL…" at bounding box center [480, 247] width 588 height 366
click at [247, 316] on pre "{ " summary ": "The customer, [PERSON_NAME], confirmed her attendance at an IEL…" at bounding box center [480, 247] width 588 height 366
click at [245, 341] on span "[URL][DOMAIN_NAME]" at bounding box center [272, 346] width 110 height 11
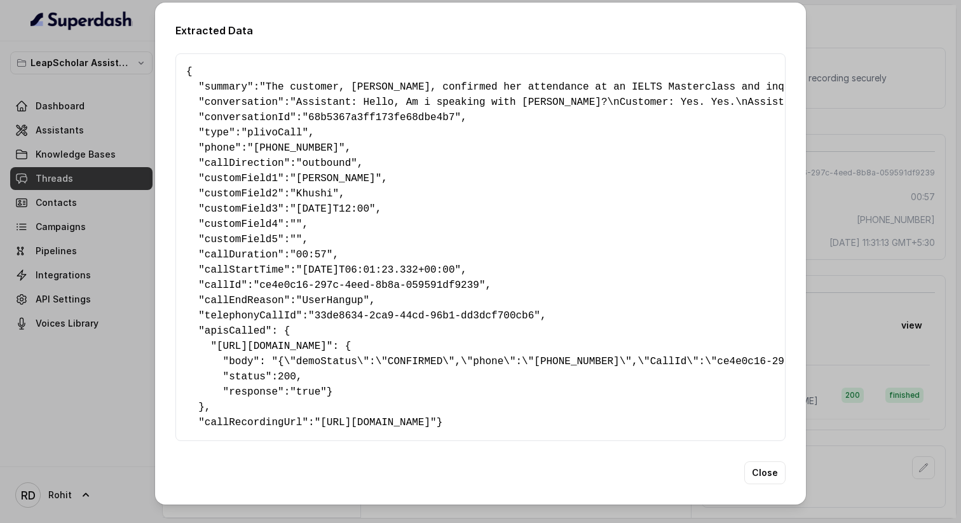
click at [245, 341] on span "[URL][DOMAIN_NAME]" at bounding box center [272, 346] width 110 height 11
click at [273, 341] on span "[URL][DOMAIN_NAME]" at bounding box center [272, 346] width 110 height 11
click at [296, 341] on span "[URL][DOMAIN_NAME]" at bounding box center [272, 346] width 110 height 11
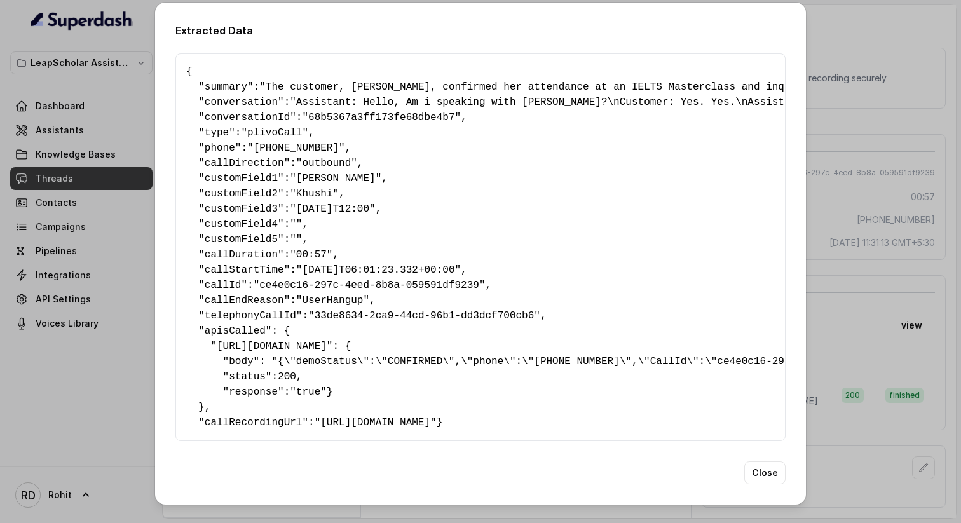
click at [327, 341] on span "[URL][DOMAIN_NAME]" at bounding box center [272, 346] width 110 height 11
click at [229, 142] on span "phone" at bounding box center [220, 147] width 30 height 11
click at [213, 127] on span "type" at bounding box center [217, 132] width 24 height 11
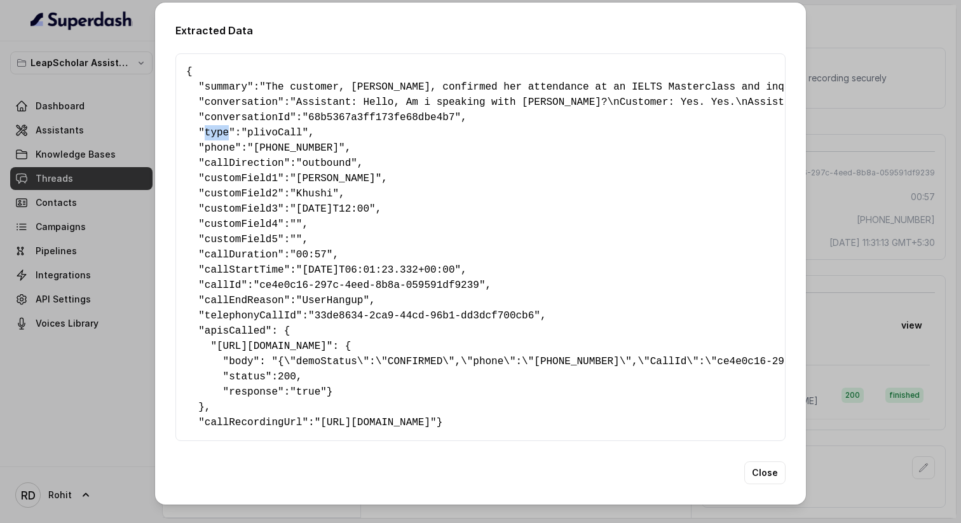
click at [213, 127] on span "type" at bounding box center [217, 132] width 24 height 11
click at [263, 112] on span "conversationId" at bounding box center [247, 117] width 85 height 11
click at [335, 112] on span ""68b5367a3ff173fe68dbe4b7"" at bounding box center [381, 117] width 159 height 11
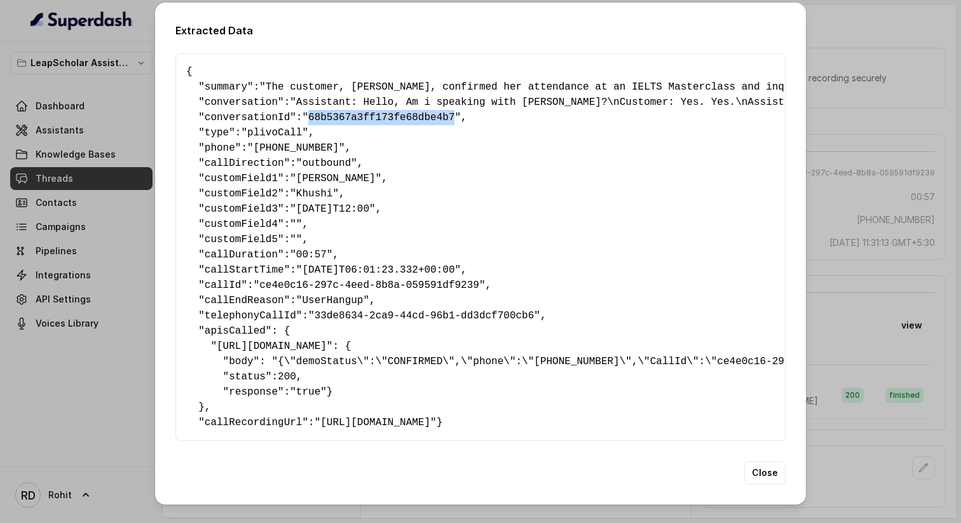
copy span "68b5367a3ff173fe68dbe4b7"
click at [433, 112] on span ""68b5367a3ff173fe68dbe4b7"" at bounding box center [381, 117] width 159 height 11
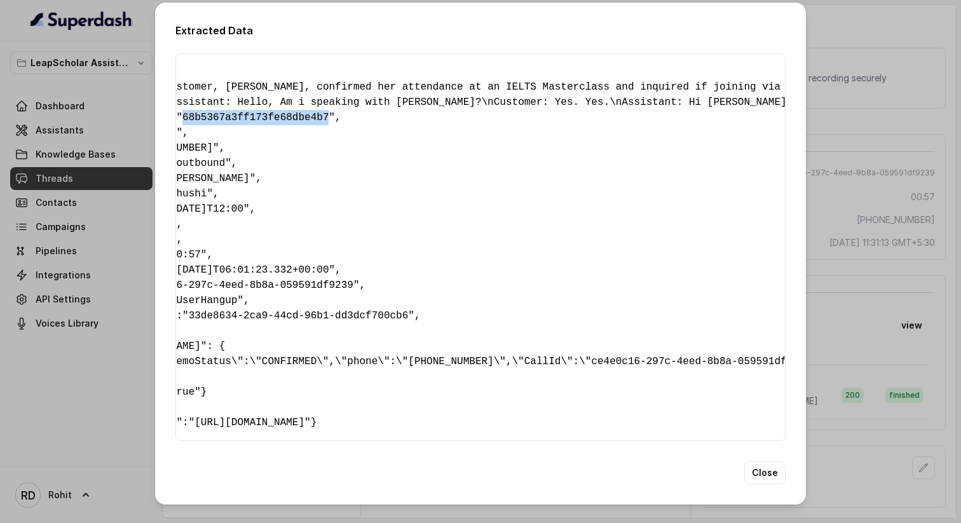
scroll to position [0, 133]
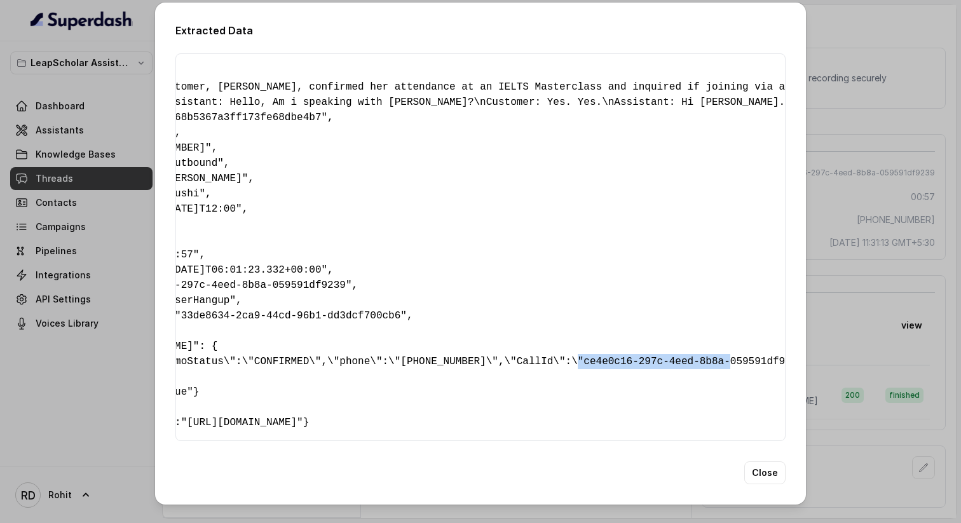
drag, startPoint x: 576, startPoint y: 342, endPoint x: 735, endPoint y: 333, distance: 159.1
click at [641, 333] on pre "{ " summary ": "The customer, [PERSON_NAME], confirmed her attendance at an IEL…" at bounding box center [347, 247] width 588 height 366
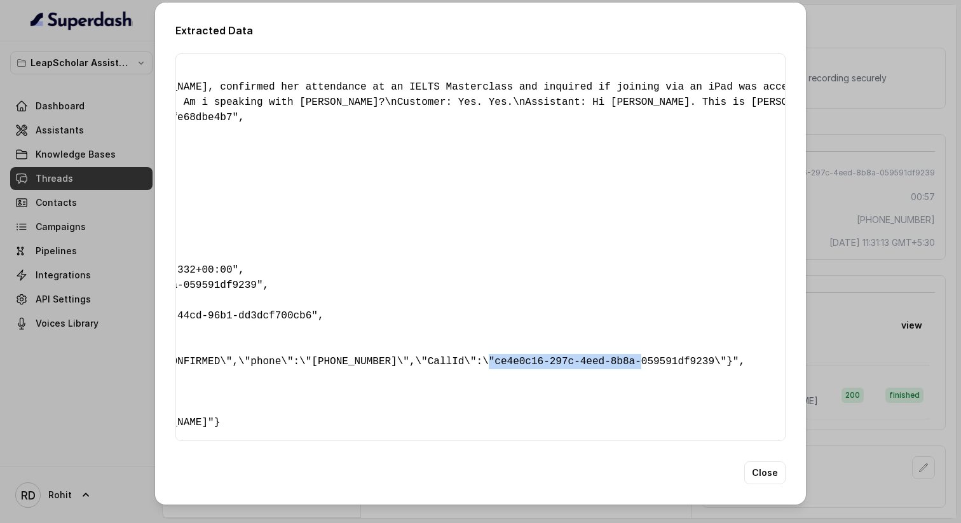
scroll to position [0, 261]
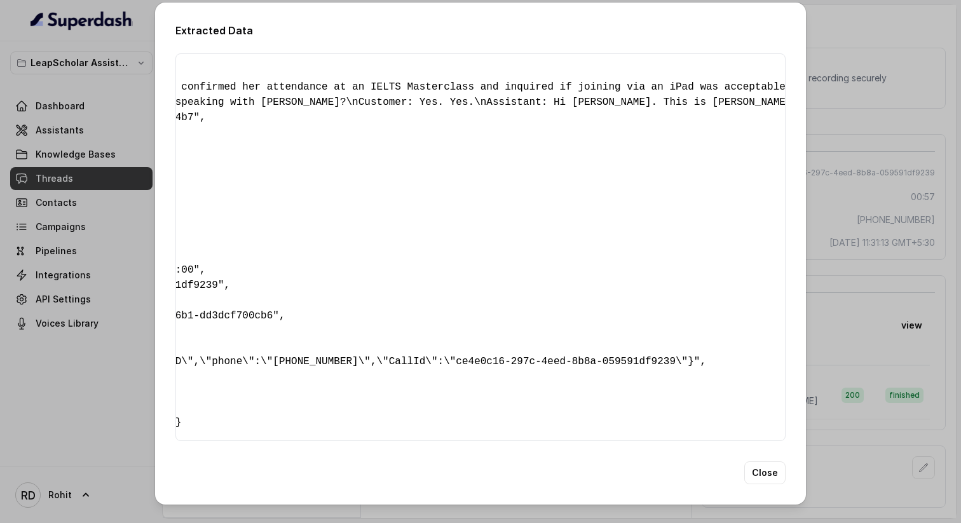
click at [513, 341] on pre "{ " summary ": "The customer, [PERSON_NAME], confirmed her attendance at an IEL…" at bounding box center [219, 247] width 588 height 366
drag, startPoint x: 673, startPoint y: 340, endPoint x: 453, endPoint y: 344, distance: 219.9
click at [453, 344] on pre "{ " summary ": "The customer, [PERSON_NAME], confirmed her attendance at an IEL…" at bounding box center [219, 247] width 588 height 366
